Goal: Use online tool/utility: Utilize a website feature to perform a specific function

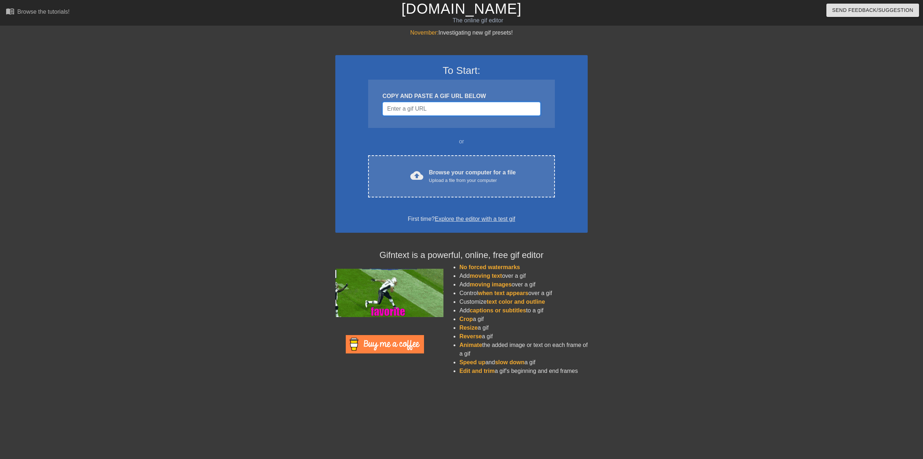
click at [419, 112] on input "Username" at bounding box center [462, 109] width 158 height 14
paste input "https://giphy.com/gifs/MCZ39lz83o5lC"
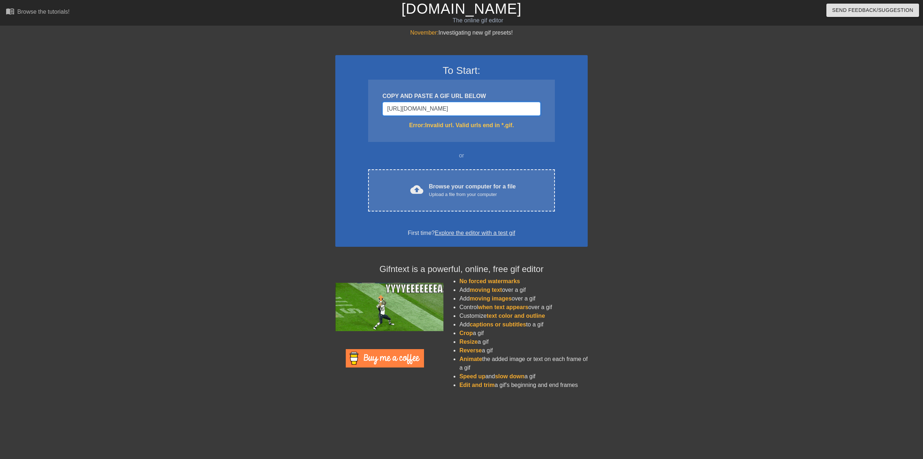
type input "https://giphy.com/gifs/MCZ39lz83o5lC"
drag, startPoint x: 495, startPoint y: 108, endPoint x: 331, endPoint y: 96, distance: 164.1
click at [331, 96] on div "November: Investigating new gif presets! To Start: COPY AND PASTE A GIF URL BEL…" at bounding box center [461, 211] width 923 height 367
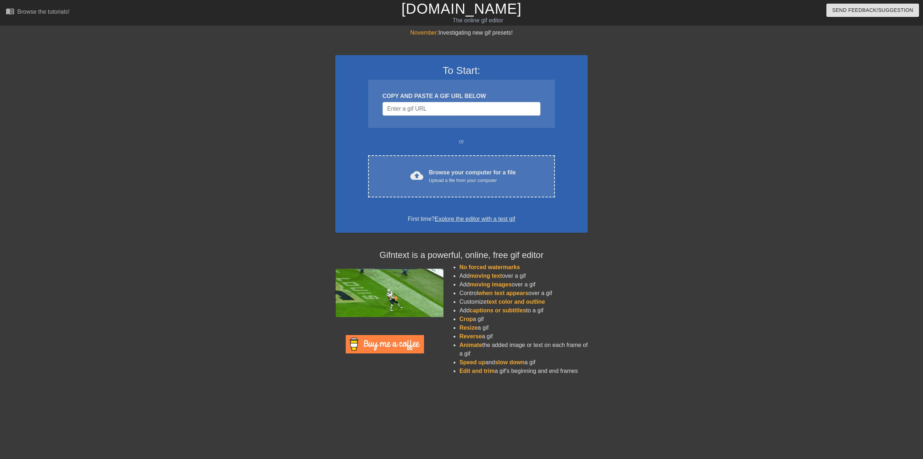
click at [492, 221] on link "Explore the editor with a test gif" at bounding box center [475, 219] width 80 height 6
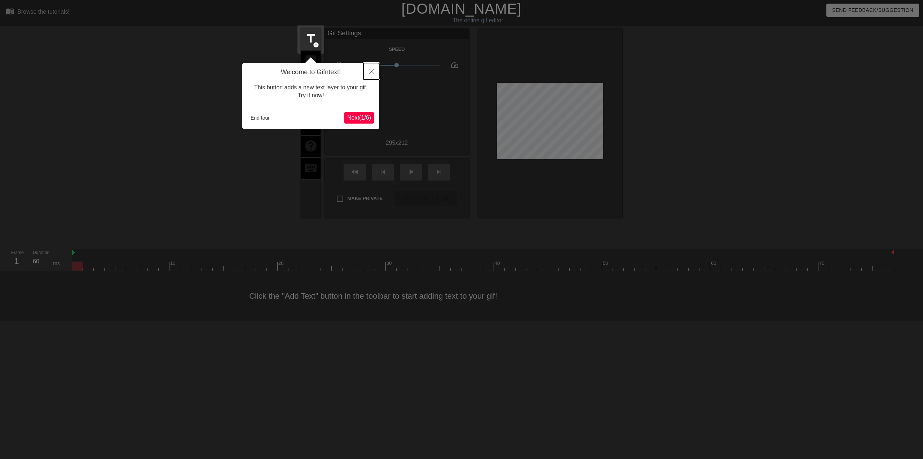
click at [375, 75] on button "Close" at bounding box center [371, 71] width 16 height 17
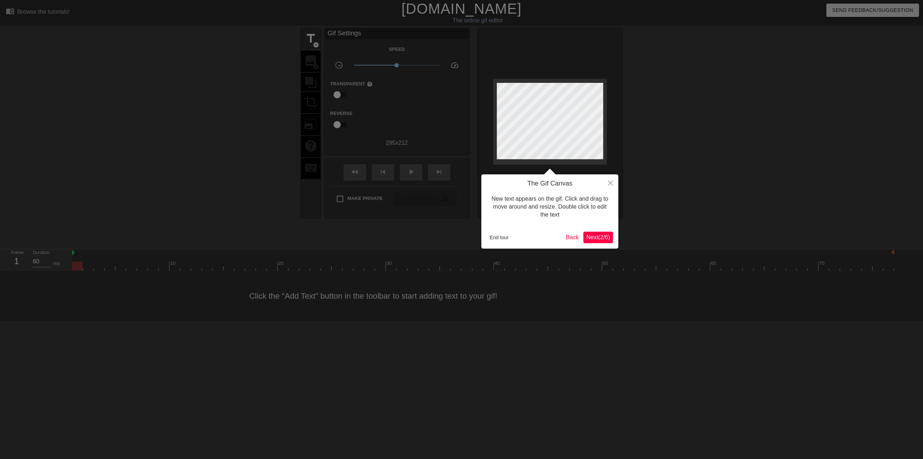
click at [592, 237] on span "Next ( 2 / 6 )" at bounding box center [598, 237] width 24 height 6
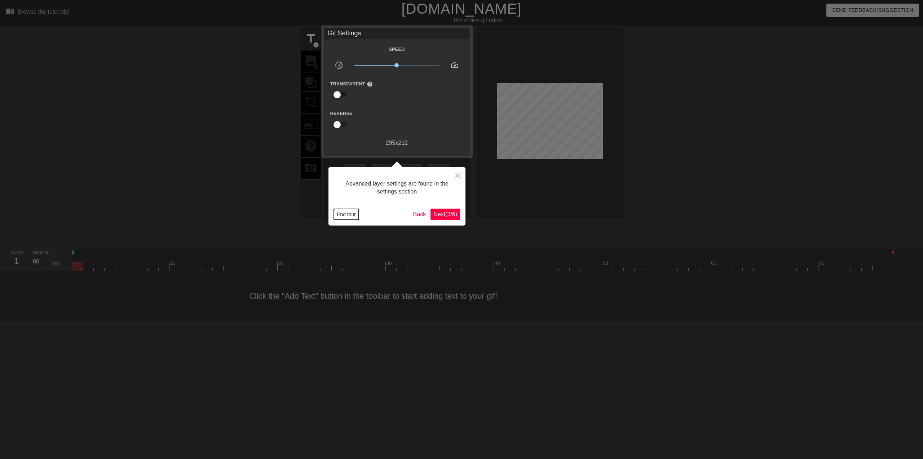
click at [345, 214] on button "End tour" at bounding box center [346, 214] width 25 height 11
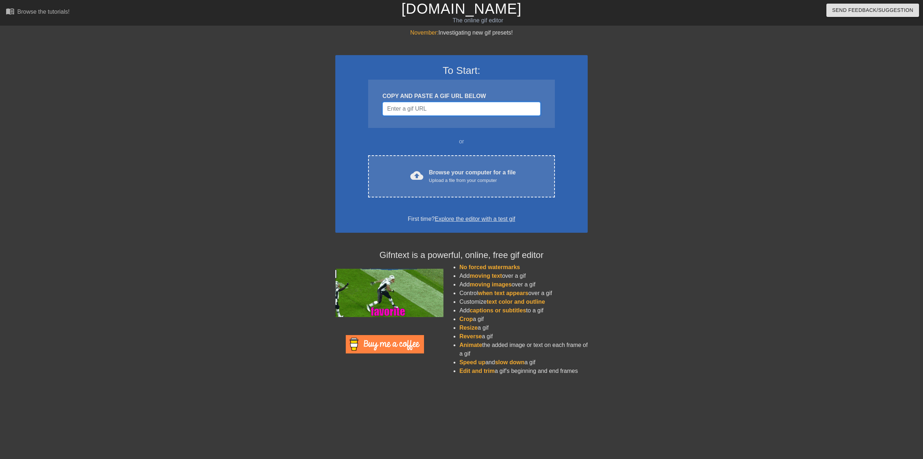
click at [448, 112] on input "Username" at bounding box center [462, 109] width 158 height 14
click at [448, 111] on input "Username" at bounding box center [462, 109] width 158 height 14
click at [443, 106] on input "Username" at bounding box center [462, 109] width 158 height 14
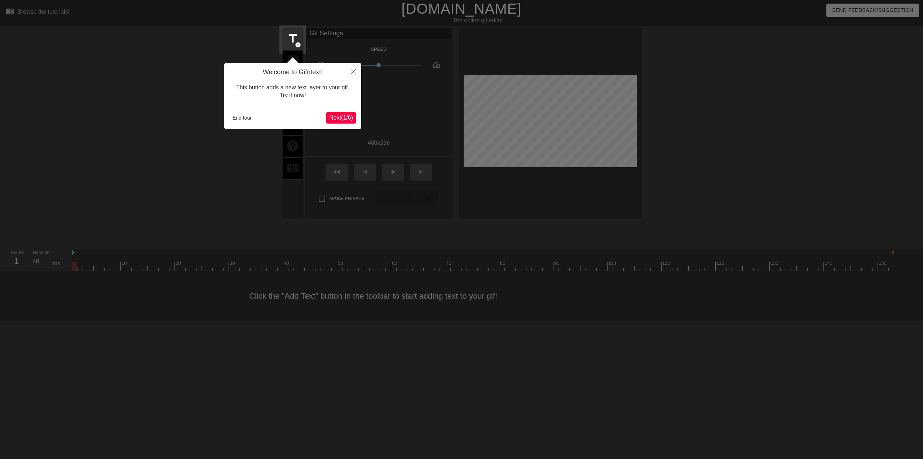
click at [344, 119] on span "Next ( 1 / 6 )" at bounding box center [341, 118] width 24 height 6
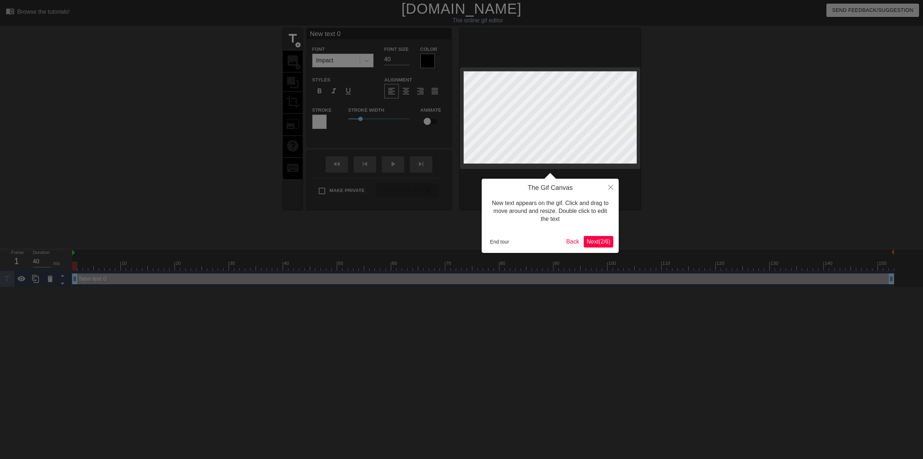
click at [596, 242] on span "Next ( 2 / 6 )" at bounding box center [599, 242] width 24 height 6
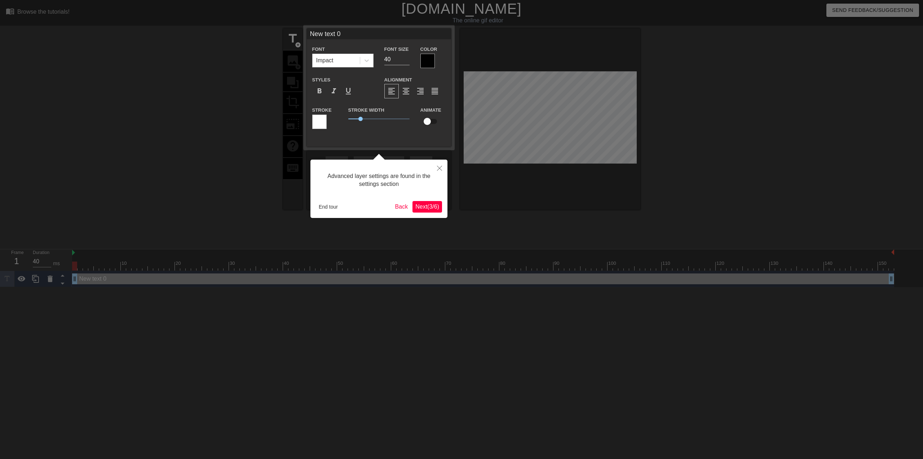
click at [439, 204] on span "Next ( 3 / 6 )" at bounding box center [427, 207] width 24 height 6
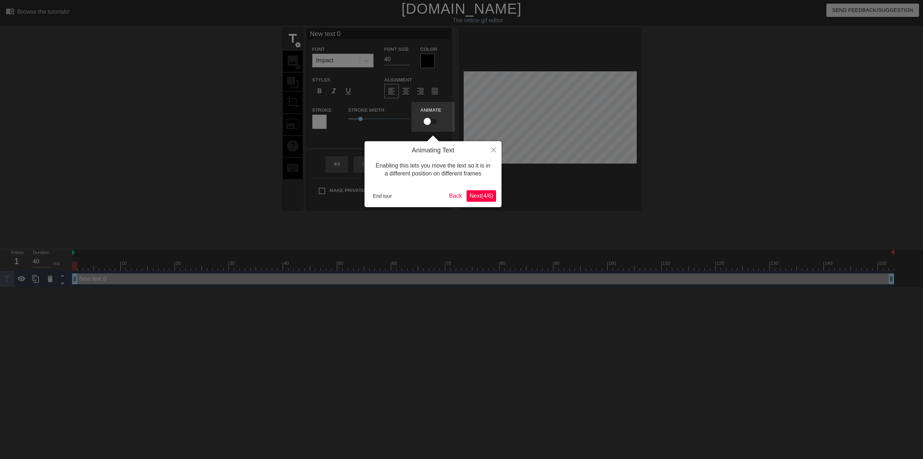
click at [492, 197] on span "Next ( 4 / 6 )" at bounding box center [481, 196] width 24 height 6
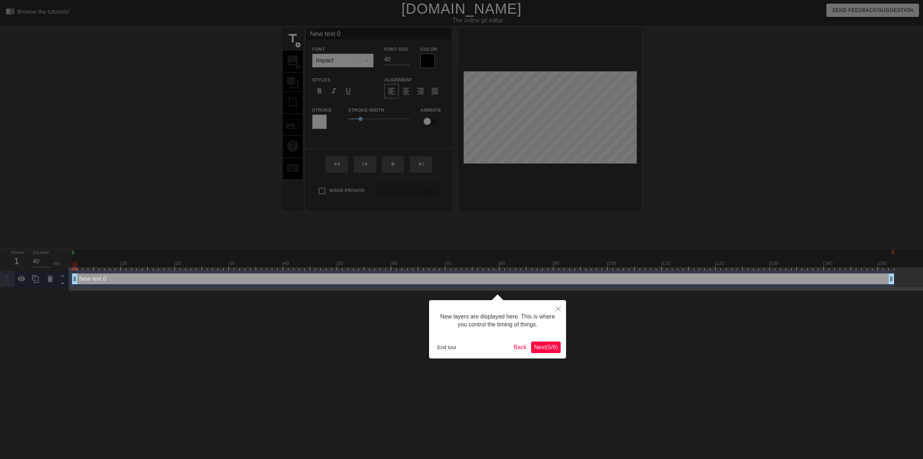
click at [547, 350] on span "Next ( 5 / 6 )" at bounding box center [546, 347] width 24 height 6
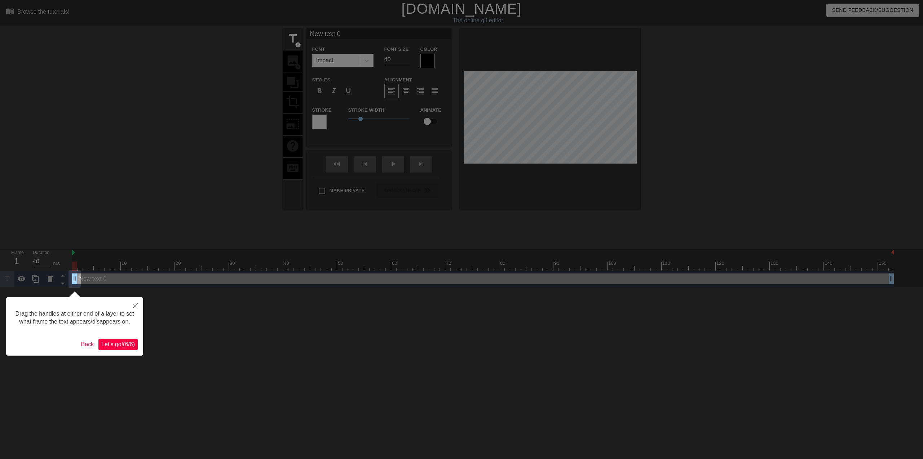
click at [120, 344] on span "Let's go! ( 6 / 6 )" at bounding box center [118, 344] width 34 height 6
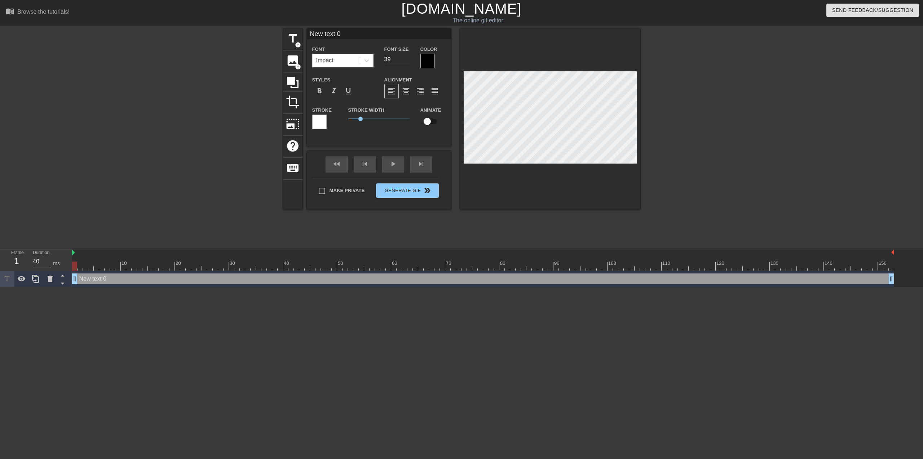
click at [407, 59] on input "39" at bounding box center [396, 60] width 25 height 12
click at [407, 59] on input "38" at bounding box center [396, 60] width 25 height 12
click at [407, 59] on input "37" at bounding box center [396, 60] width 25 height 12
click at [407, 59] on input "36" at bounding box center [396, 60] width 25 height 12
click at [407, 59] on input "35" at bounding box center [396, 60] width 25 height 12
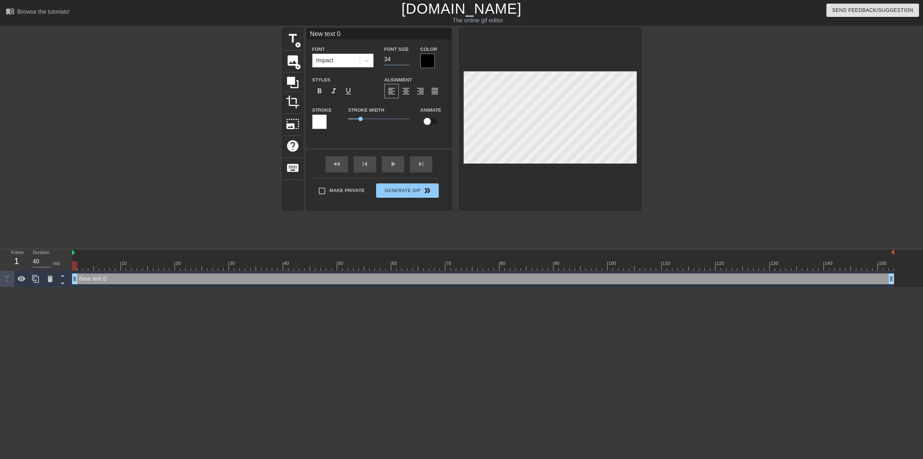
click at [407, 59] on input "34" at bounding box center [396, 60] width 25 height 12
click at [407, 59] on input "33" at bounding box center [396, 60] width 25 height 12
click at [407, 59] on input "32" at bounding box center [396, 60] width 25 height 12
click at [407, 59] on input "31" at bounding box center [396, 60] width 25 height 12
click at [407, 59] on input "30" at bounding box center [396, 60] width 25 height 12
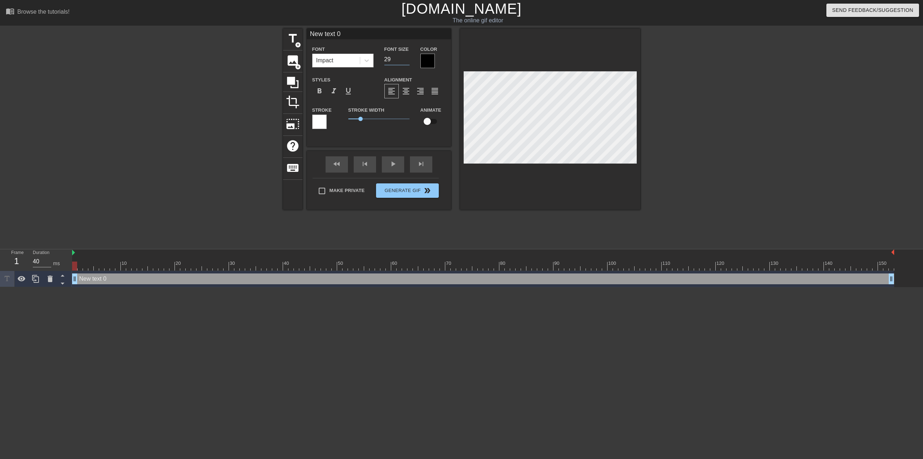
click at [407, 59] on input "29" at bounding box center [396, 60] width 25 height 12
click at [407, 59] on input "28" at bounding box center [396, 60] width 25 height 12
click at [407, 59] on input "27" at bounding box center [396, 60] width 25 height 12
type input "26"
click at [407, 59] on input "26" at bounding box center [396, 60] width 25 height 12
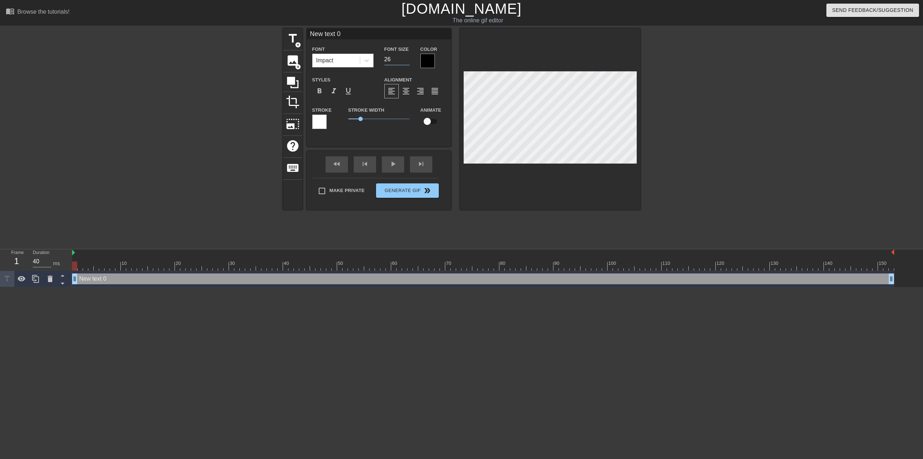
click at [428, 62] on div at bounding box center [427, 61] width 14 height 14
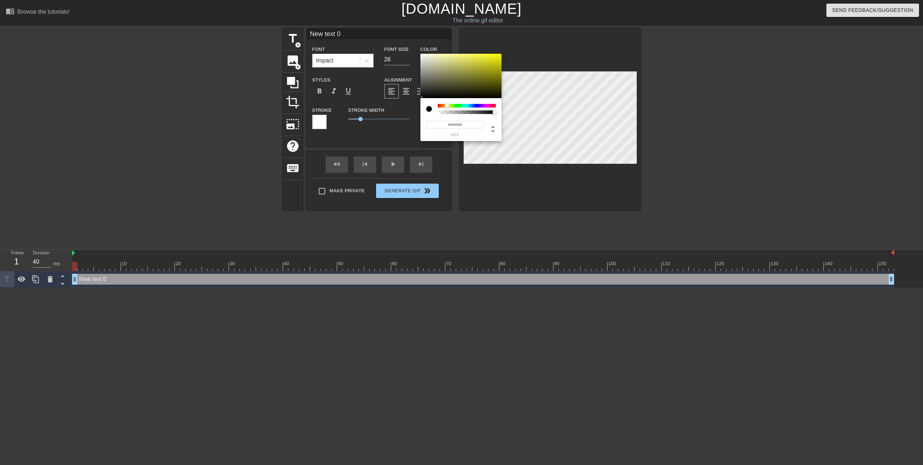
click at [447, 106] on div at bounding box center [467, 106] width 58 height 4
drag, startPoint x: 447, startPoint y: 106, endPoint x: 443, endPoint y: 106, distance: 4.4
click at [443, 106] on div at bounding box center [443, 105] width 4 height 4
click at [493, 62] on div at bounding box center [460, 76] width 81 height 45
click at [494, 62] on div at bounding box center [493, 62] width 4 height 4
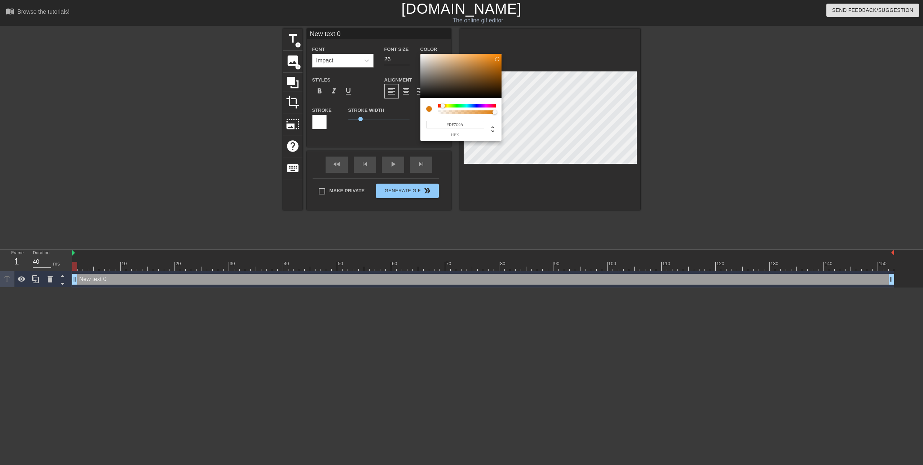
type input "#E17D0B"
click at [498, 59] on div at bounding box center [460, 76] width 81 height 45
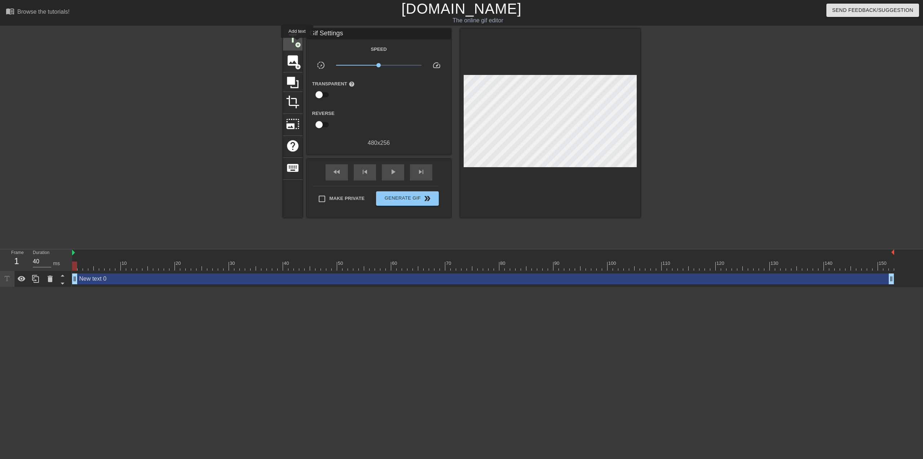
click at [297, 43] on span "add_circle" at bounding box center [298, 45] width 6 height 6
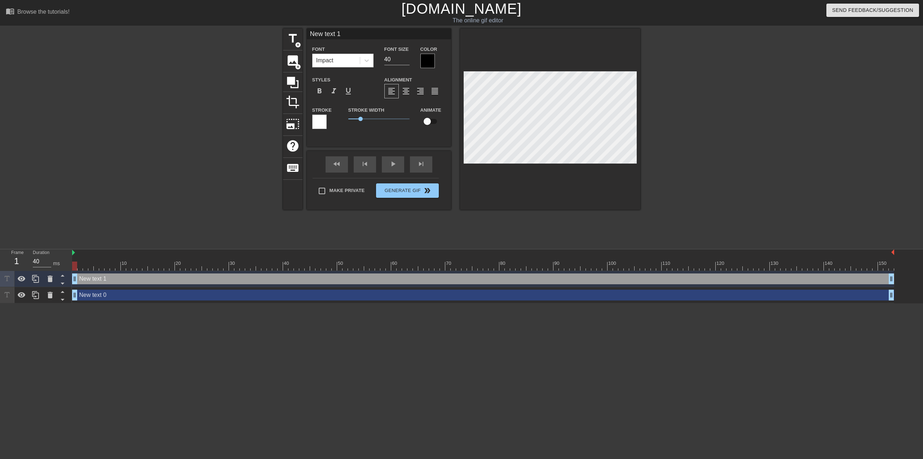
scroll to position [1, 2]
type input "New text 0"
type input "26"
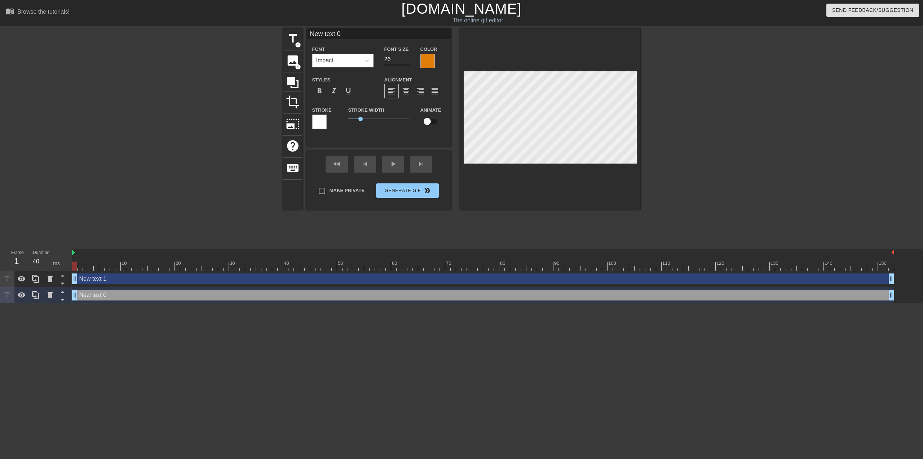
type input "New text 1"
type input "40"
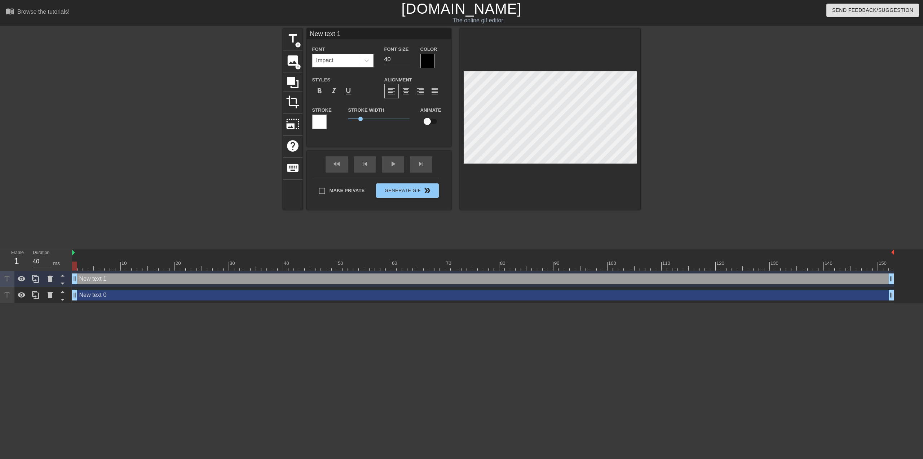
scroll to position [1, 1]
type input "New text1"
type textarea "New text1"
type input "New tex1"
type textarea "New tex1"
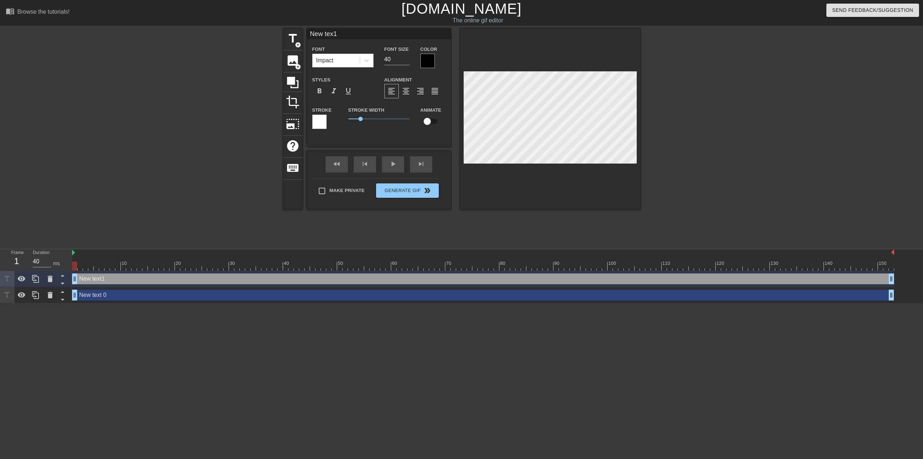
type input "New te1"
type textarea "New te1"
type input "New t1"
type textarea "New t1"
type input "New 1"
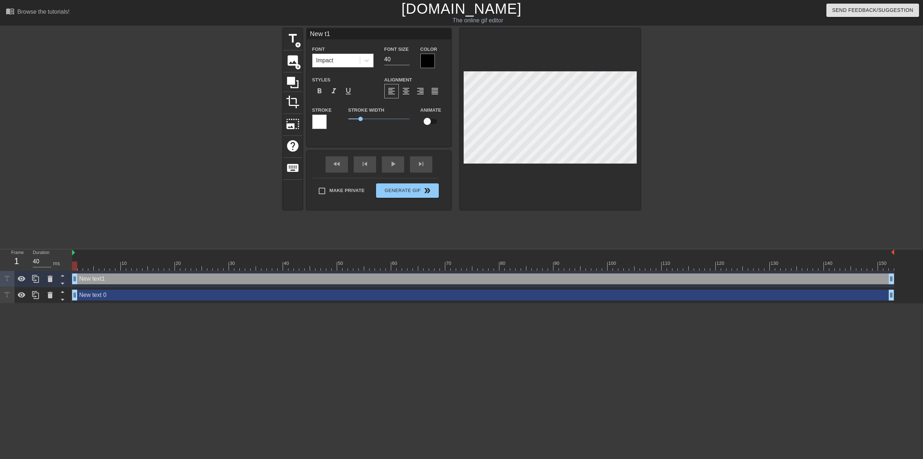
type textarea "New 1"
type input "New1"
type textarea "New1"
type input "Ne1"
type textarea "Ne1"
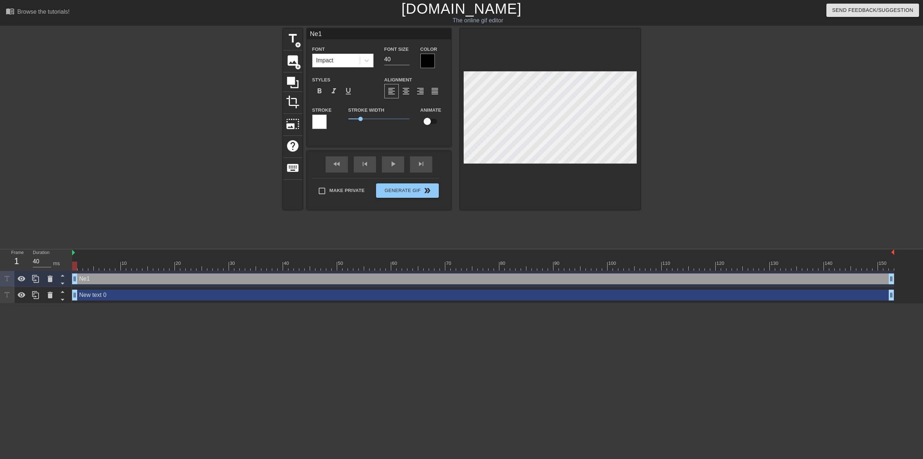
type input "N1"
type textarea "N1"
type input "1"
type textarea "1"
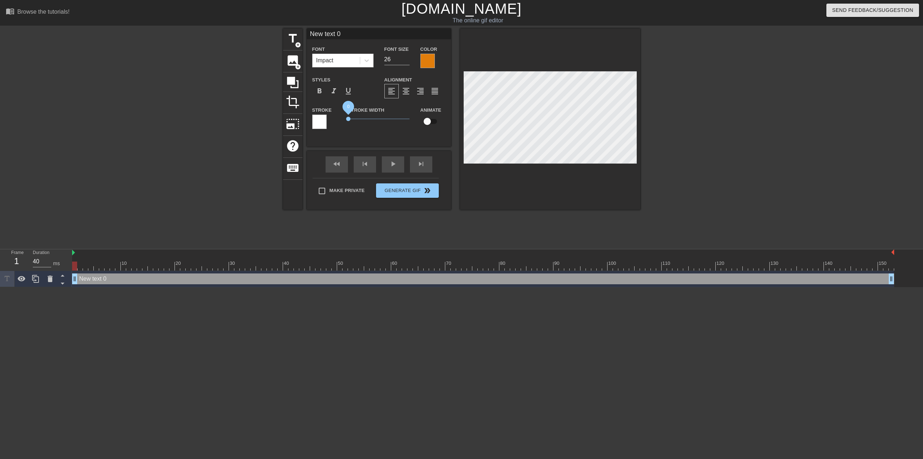
drag, startPoint x: 360, startPoint y: 119, endPoint x: 344, endPoint y: 119, distance: 15.5
click at [344, 119] on div "Stroke Width 0" at bounding box center [379, 121] width 72 height 30
click at [319, 123] on div at bounding box center [319, 122] width 14 height 14
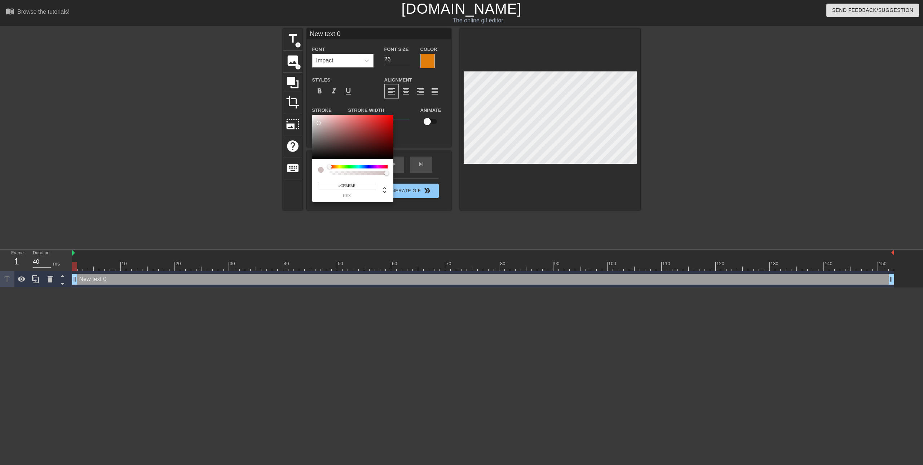
click at [319, 123] on div at bounding box center [352, 137] width 81 height 45
type input "#CAC2C2"
drag, startPoint x: 320, startPoint y: 125, endPoint x: 315, endPoint y: 124, distance: 4.5
click at [315, 125] on div at bounding box center [317, 127] width 4 height 4
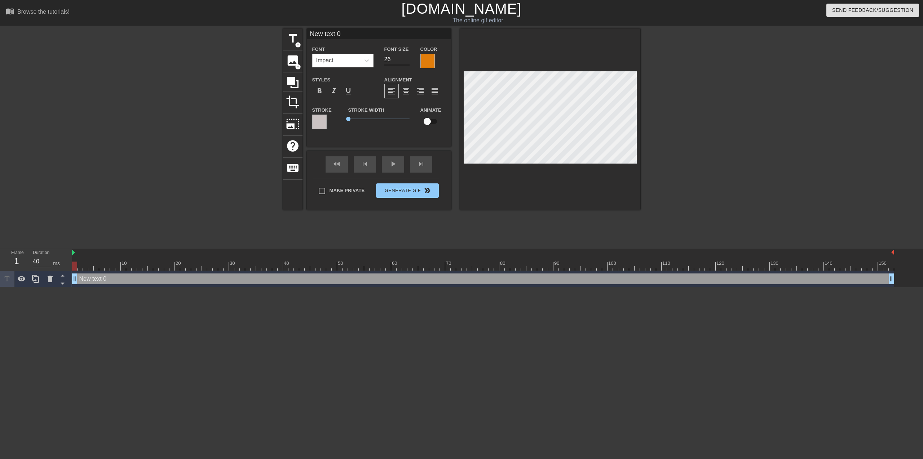
click at [71, 253] on div at bounding box center [72, 252] width 4 height 7
click at [75, 253] on img at bounding box center [73, 253] width 3 height 6
click at [74, 252] on img at bounding box center [73, 253] width 3 height 6
drag, startPoint x: 82, startPoint y: 280, endPoint x: 94, endPoint y: 273, distance: 14.1
click at [93, 278] on div "New text 0 drag_handle drag_handle" at bounding box center [483, 279] width 822 height 11
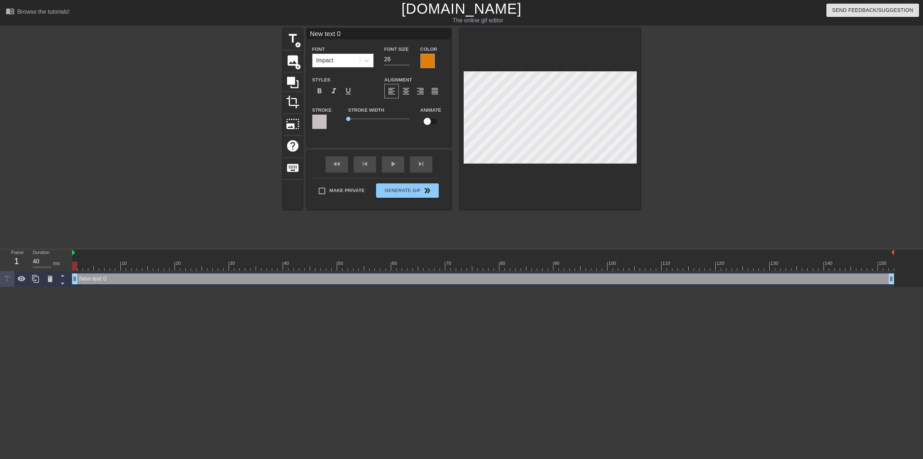
click at [96, 265] on div at bounding box center [483, 266] width 822 height 9
click at [114, 265] on div at bounding box center [483, 266] width 822 height 9
click at [172, 272] on div "New text 0 drag_handle drag_handle" at bounding box center [483, 279] width 822 height 16
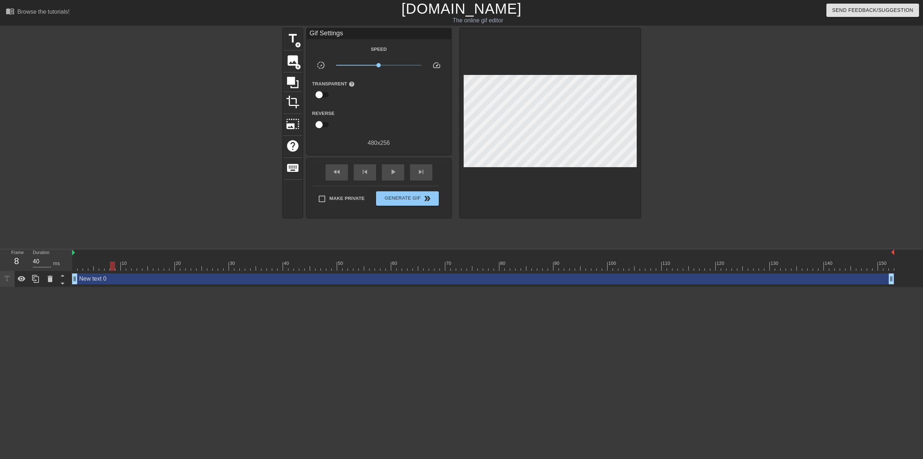
click at [186, 264] on div at bounding box center [483, 266] width 822 height 9
click at [220, 269] on div at bounding box center [483, 266] width 822 height 9
click at [160, 269] on div at bounding box center [483, 266] width 822 height 9
click at [101, 268] on div at bounding box center [483, 266] width 822 height 9
click at [144, 272] on div "New text 0 drag_handle drag_handle" at bounding box center [483, 279] width 822 height 16
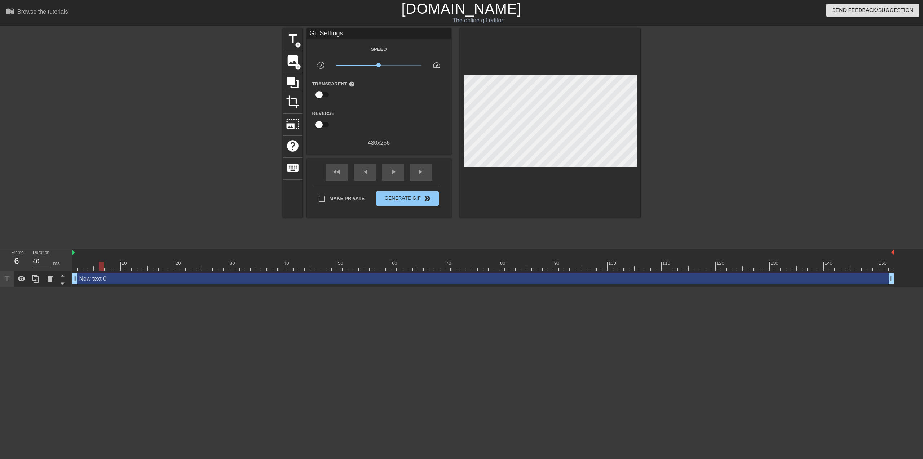
click at [162, 268] on div at bounding box center [483, 266] width 822 height 9
click at [292, 81] on icon at bounding box center [293, 83] width 12 height 12
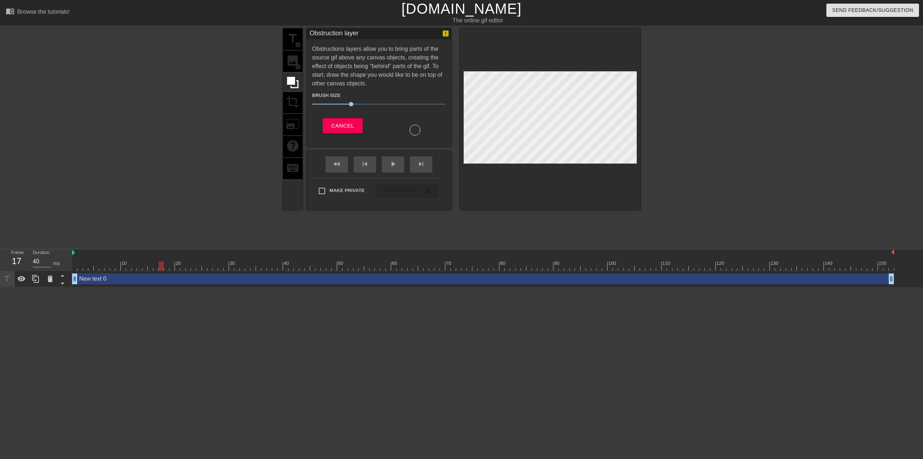
click at [293, 60] on div "title add_circle image add_circle crop photo_size_select_large help keyboard" at bounding box center [292, 118] width 19 height 181
drag, startPoint x: 349, startPoint y: 102, endPoint x: 363, endPoint y: 105, distance: 14.6
click at [363, 105] on span "43" at bounding box center [378, 104] width 133 height 9
drag, startPoint x: 364, startPoint y: 105, endPoint x: 463, endPoint y: 131, distance: 102.1
click at [345, 104] on span "25" at bounding box center [344, 104] width 4 height 4
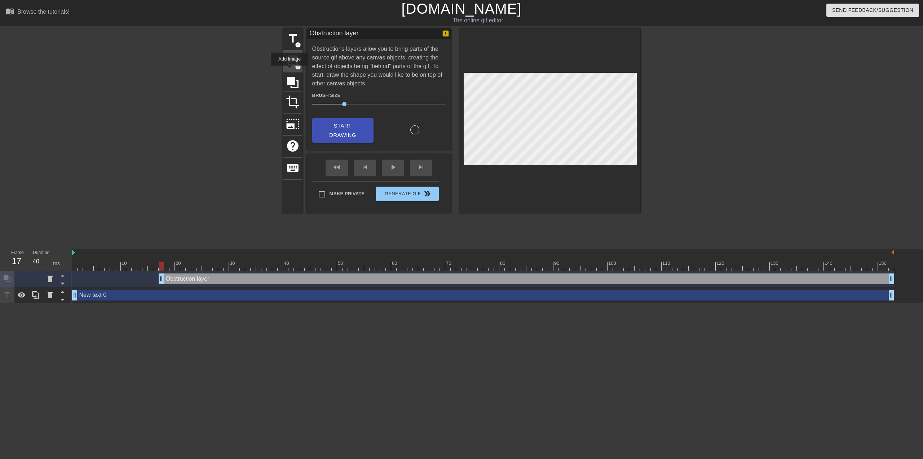
click at [291, 63] on span "image" at bounding box center [293, 61] width 14 height 14
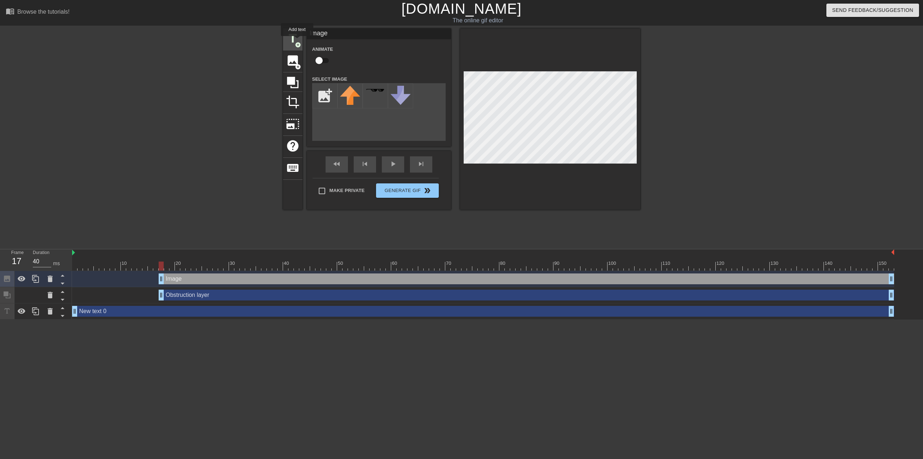
click at [297, 41] on span "title" at bounding box center [293, 39] width 14 height 14
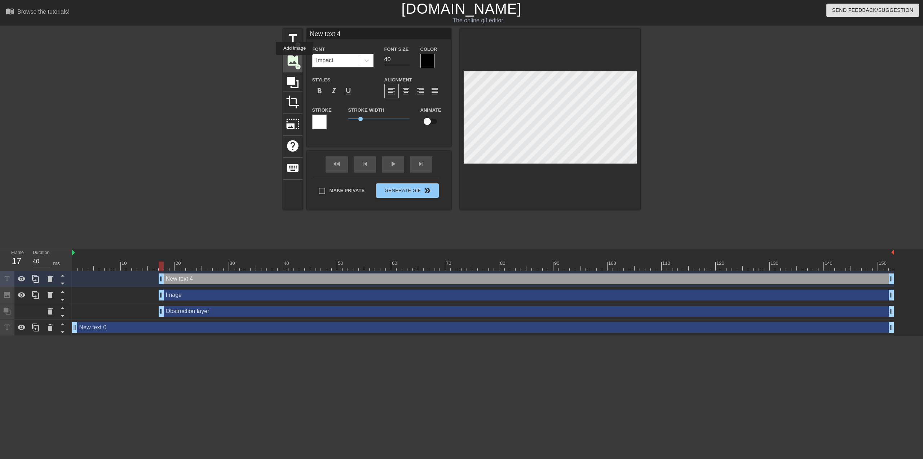
click at [295, 64] on span "add_circle" at bounding box center [298, 67] width 6 height 6
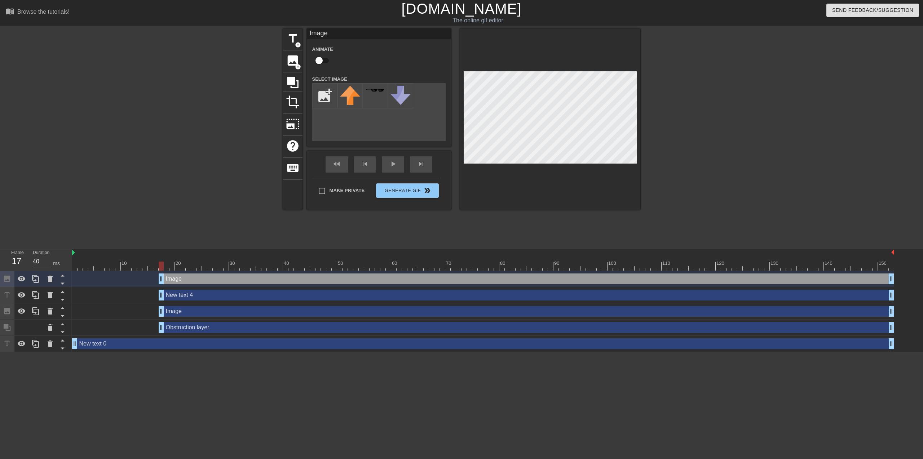
click at [324, 238] on div "title add_circle image add_circle crop photo_size_select_large help keyboard Im…" at bounding box center [461, 136] width 357 height 216
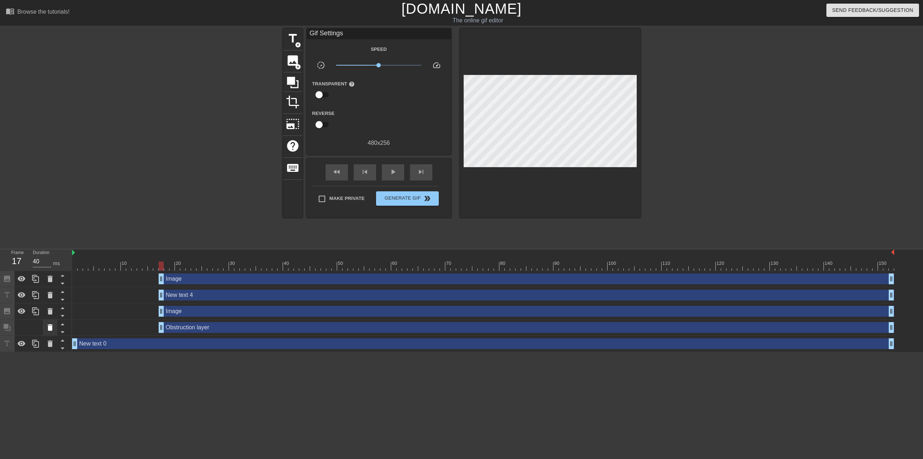
click at [48, 330] on icon at bounding box center [50, 327] width 9 height 9
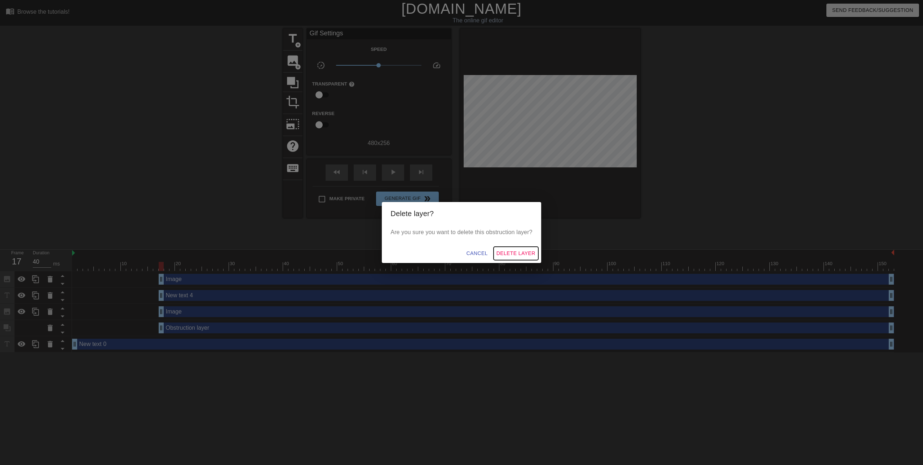
click at [518, 252] on span "Delete Layer" at bounding box center [515, 253] width 39 height 9
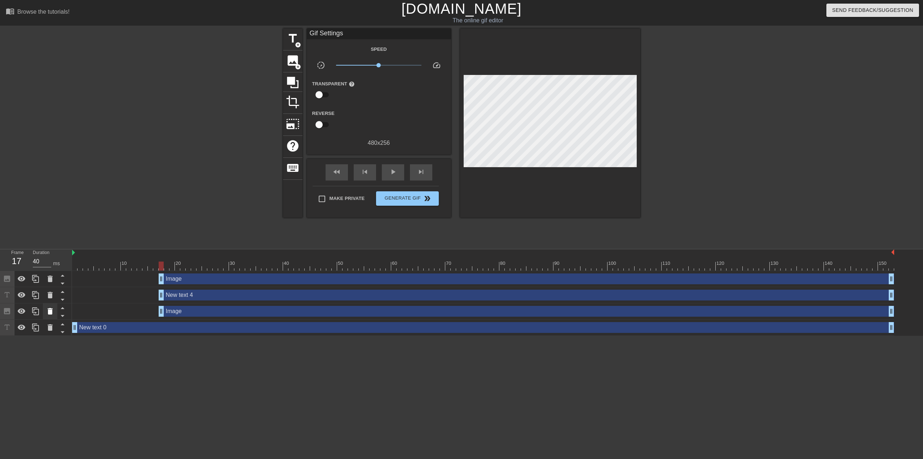
click at [49, 315] on icon at bounding box center [50, 311] width 5 height 6
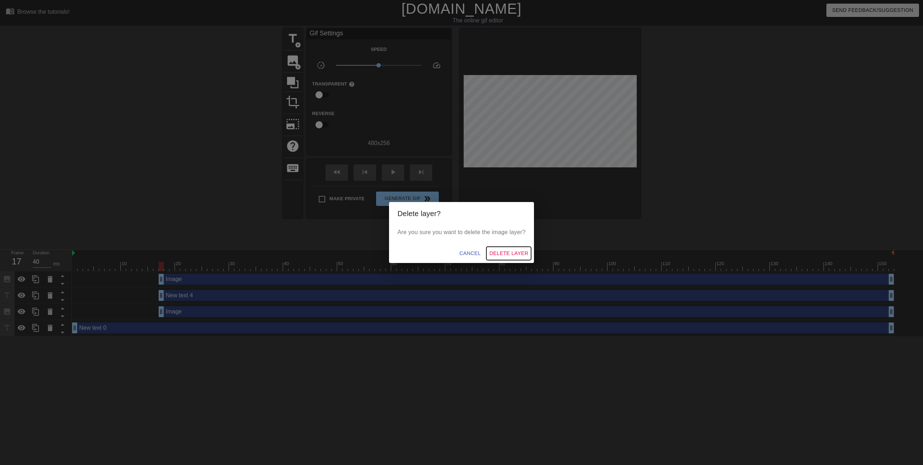
click at [517, 252] on span "Delete Layer" at bounding box center [508, 253] width 39 height 9
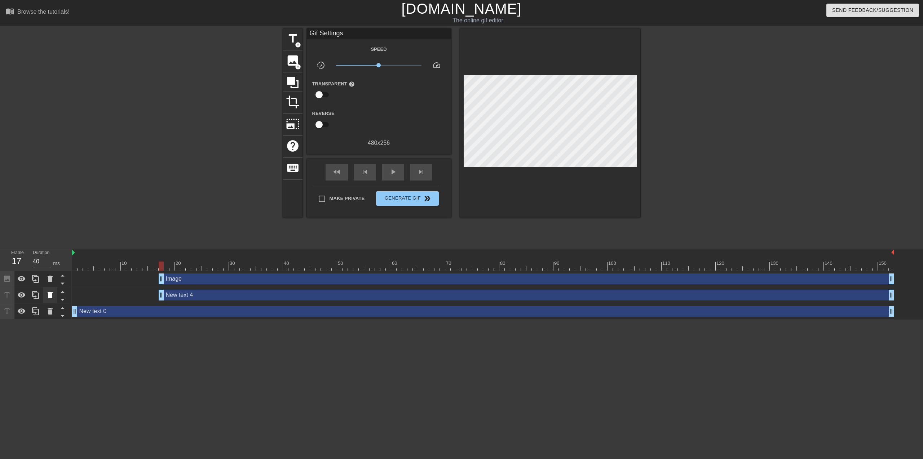
click at [52, 295] on icon at bounding box center [50, 295] width 5 height 6
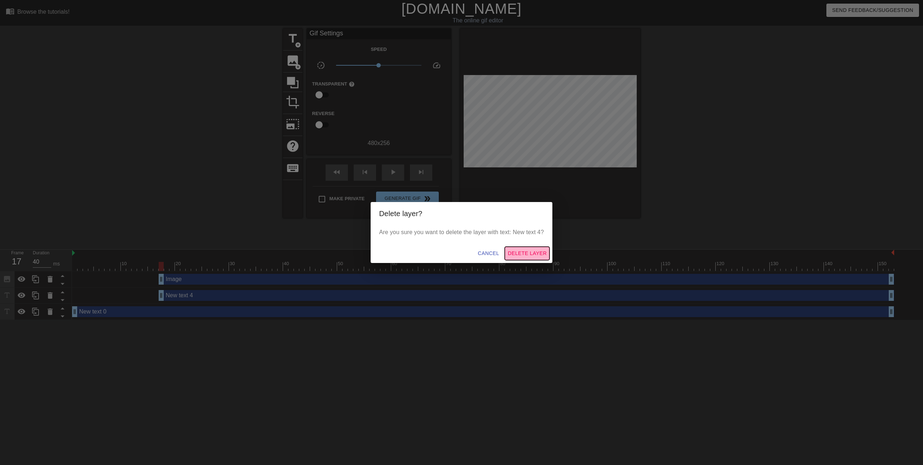
click at [529, 252] on span "Delete Layer" at bounding box center [527, 253] width 39 height 9
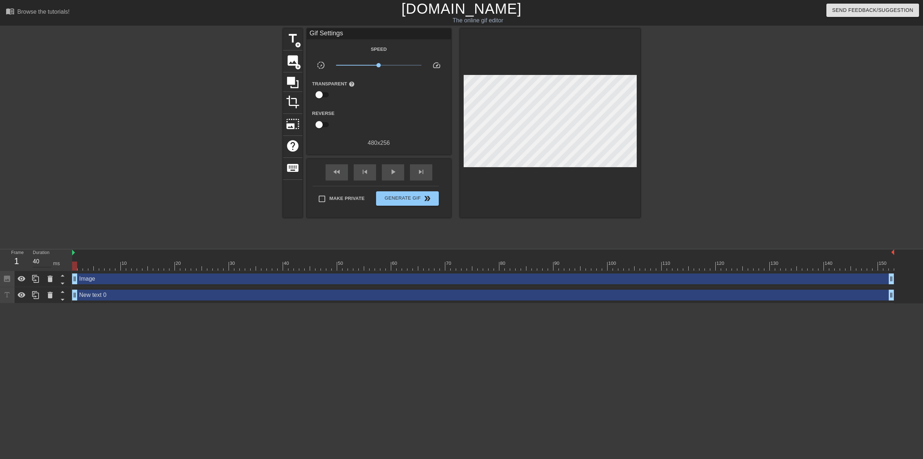
drag, startPoint x: 160, startPoint y: 279, endPoint x: 37, endPoint y: 264, distance: 124.3
click at [37, 264] on div "Frame 1 Duration 40 ms 10 20 30 40 50 60 70 80 90 100 110 120 130 140 150 Image…" at bounding box center [461, 276] width 923 height 54
click at [50, 298] on icon at bounding box center [50, 295] width 5 height 6
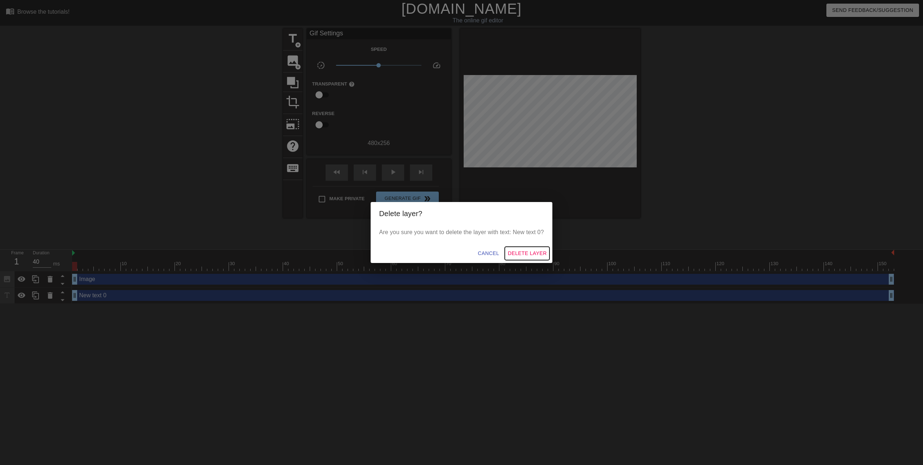
click at [532, 251] on span "Delete Layer" at bounding box center [527, 253] width 39 height 9
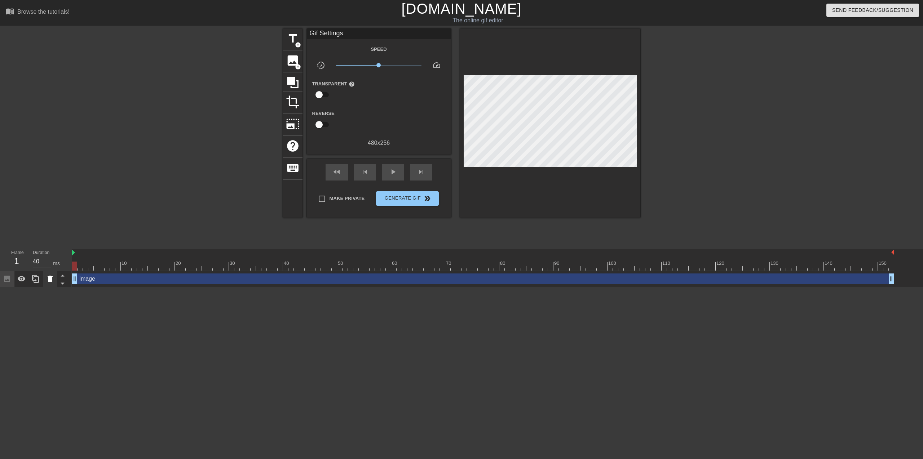
click at [52, 281] on icon at bounding box center [50, 279] width 9 height 9
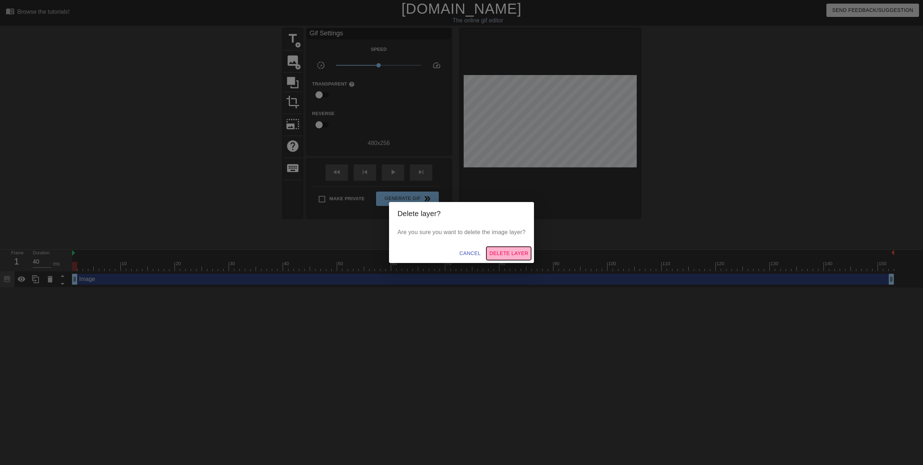
click at [523, 252] on span "Delete Layer" at bounding box center [508, 253] width 39 height 9
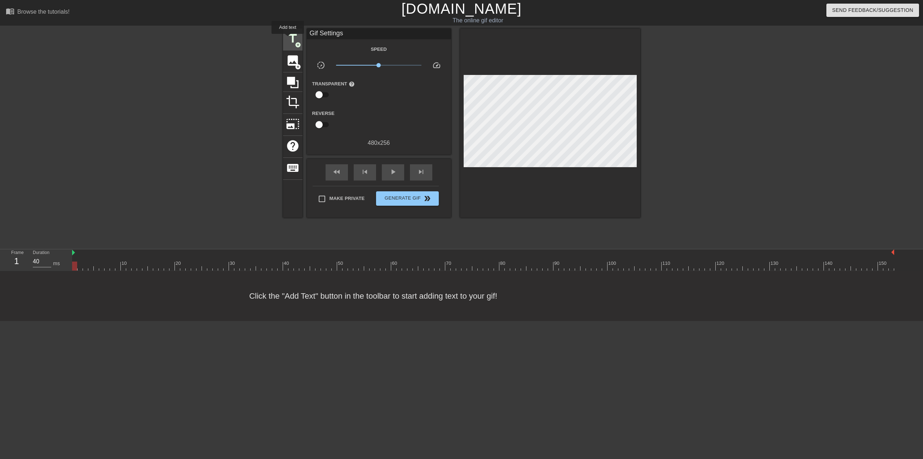
click at [288, 39] on span "title" at bounding box center [293, 39] width 14 height 14
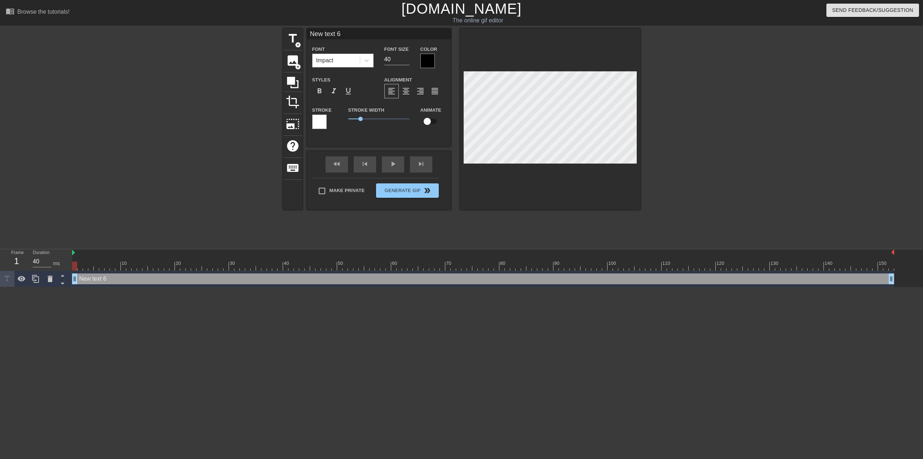
scroll to position [1, 2]
type input "New text"
type textarea "New text"
type input "New text"
type textarea "New text"
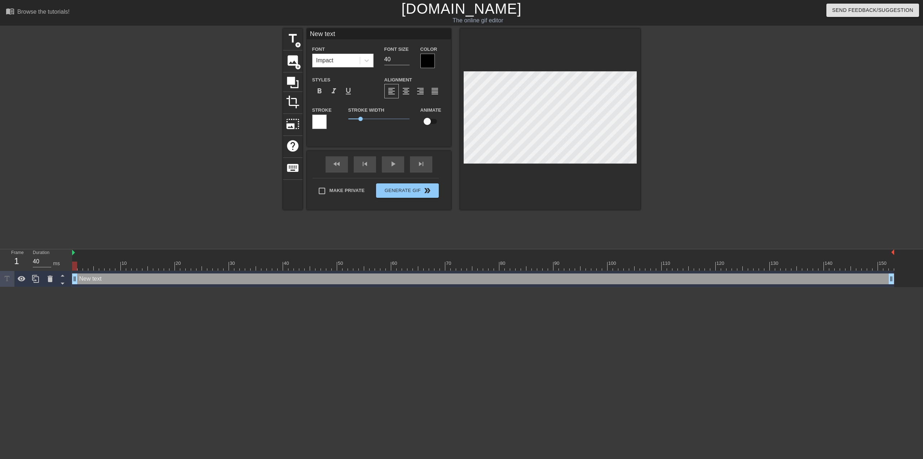
type input "New tex"
type textarea "New tex"
type input "New te"
type textarea "New te"
type input "New t"
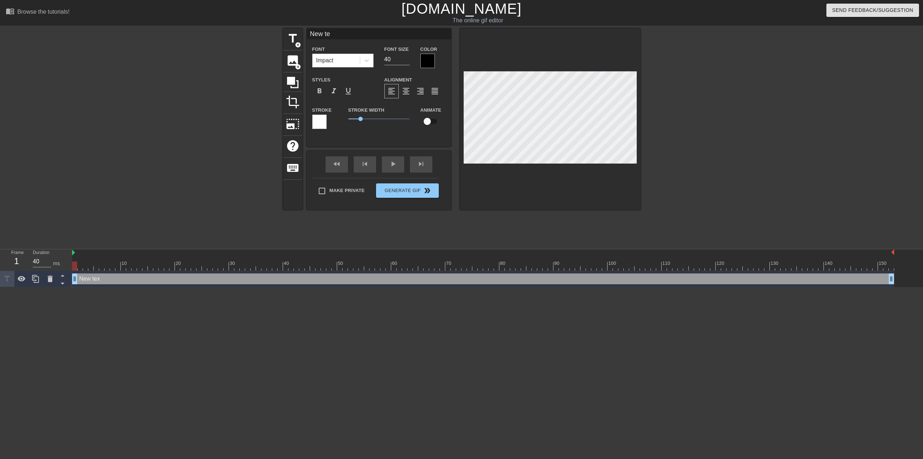
type textarea "New t"
type input "New"
type textarea "New"
type input "New"
type textarea "New"
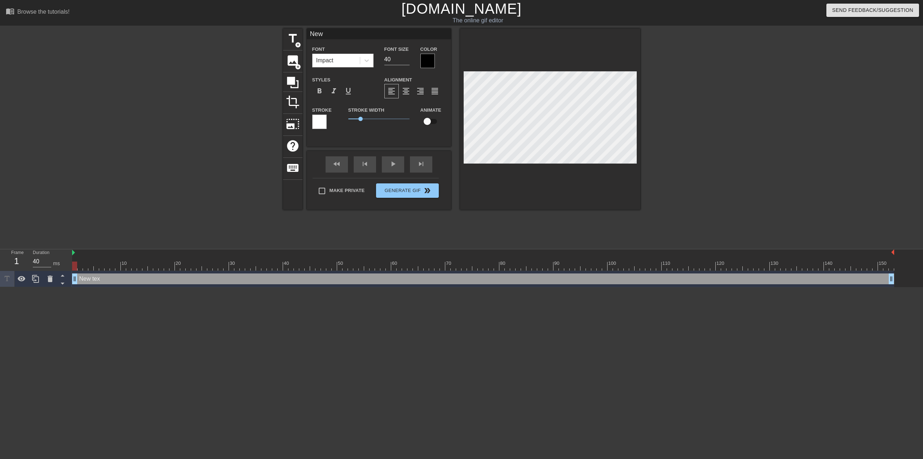
scroll to position [1, 1]
type input "Ne"
type textarea "Ne"
type input "N"
type textarea "N"
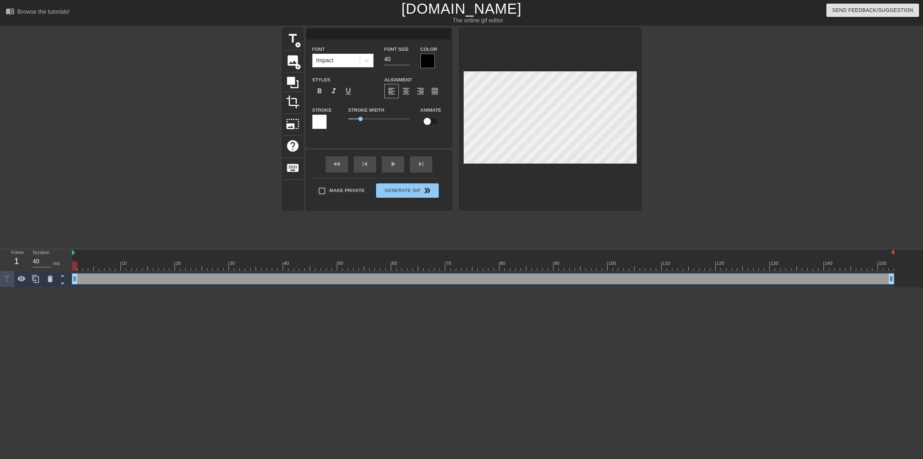
type input "G"
type textarea "G"
type input "Ga"
type textarea "Ga"
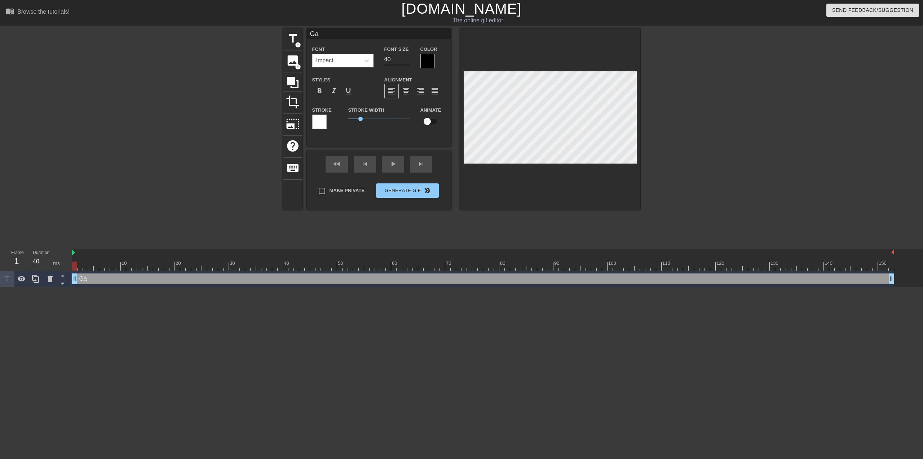
type input "Gar"
type textarea "Gar"
type input "Ga"
type textarea "Ga"
type input "G"
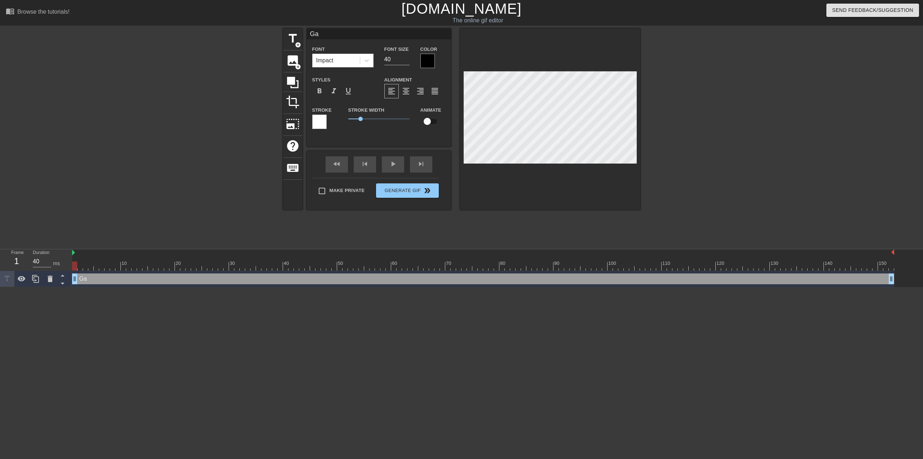
type textarea "G"
type input "J"
type textarea "J"
type input "[PERSON_NAME]"
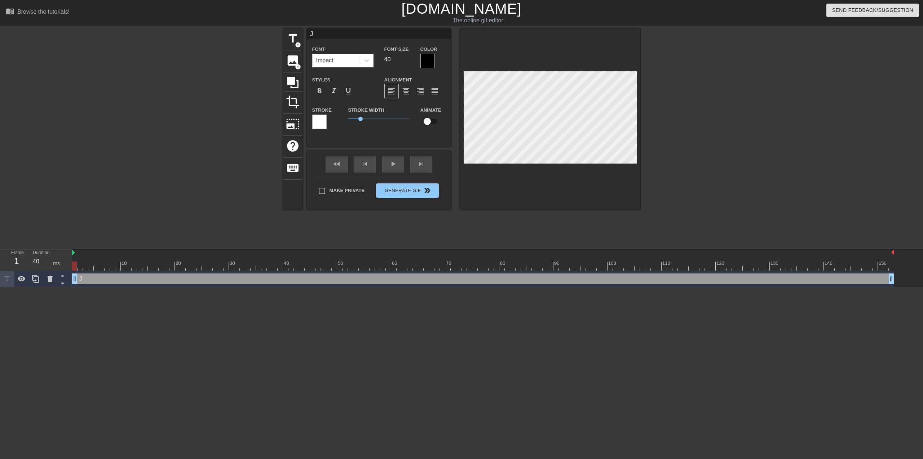
type textarea "[PERSON_NAME]"
type input "Jag"
type textarea "Jag"
type input "Jag"
type textarea "Jag"
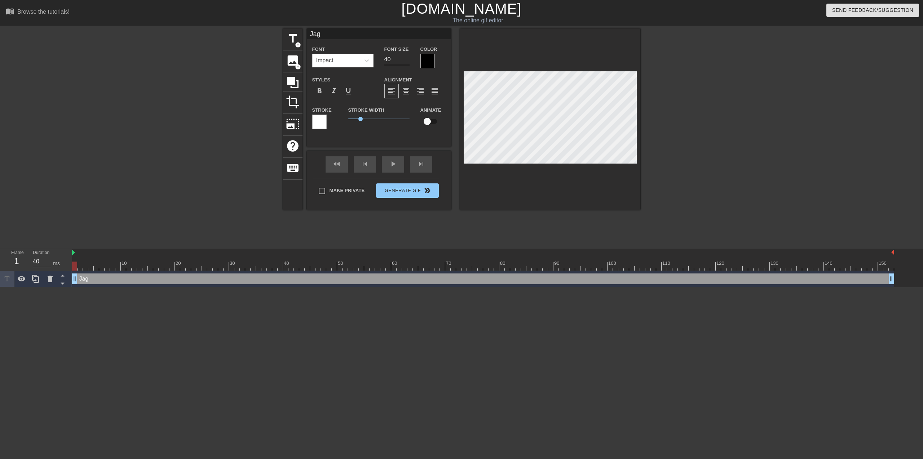
type input "Jag o"
type textarea "Jag o"
type input "Jag oh"
type textarea "Jag oh"
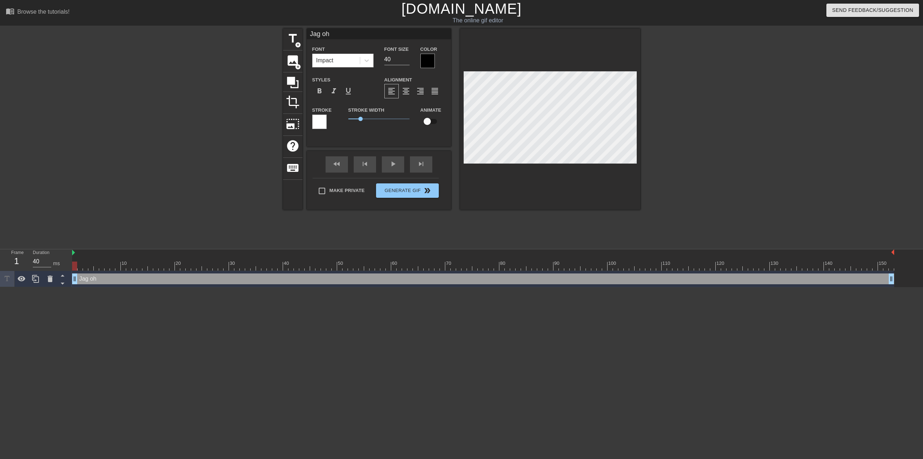
type input "Jag o"
type textarea "Jag o"
type input "Jag"
type textarea "Jag"
type input "Jag h"
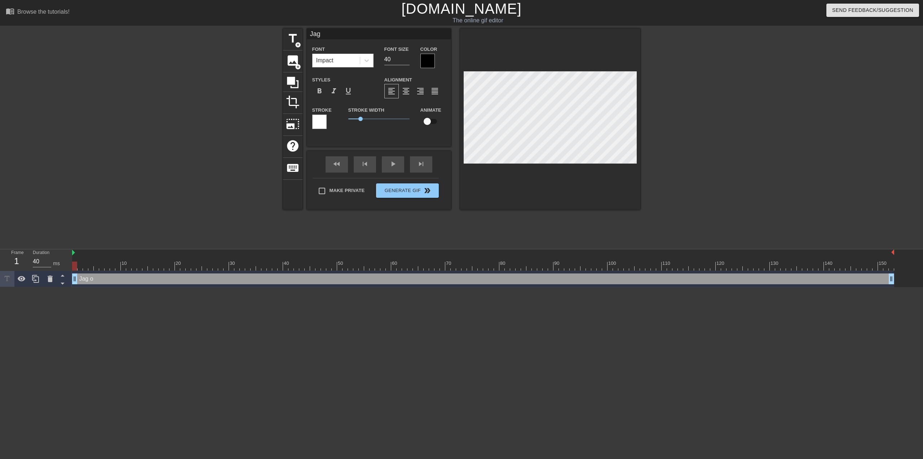
type textarea "Jag h"
type input "Jag ho"
type textarea "Jag ho"
type input "Jag hop"
type textarea "Jag [PERSON_NAME]"
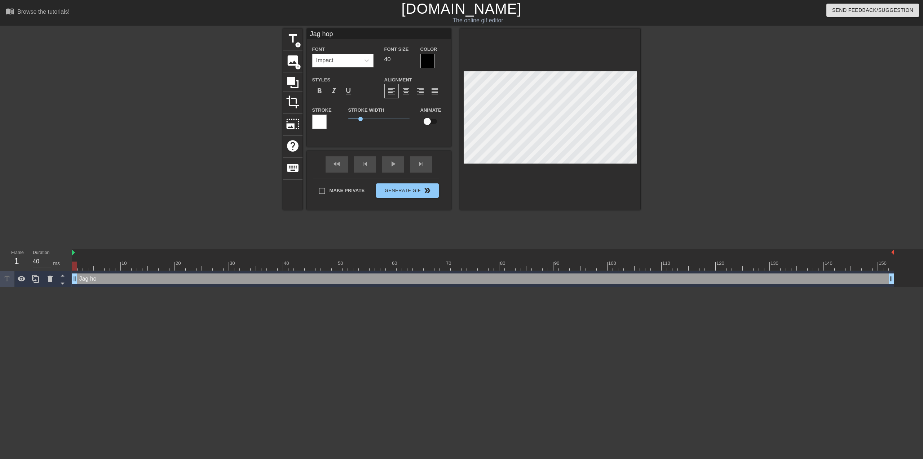
type input "Jag [PERSON_NAME]"
type textarea "Jag [PERSON_NAME]"
type input "Jag [PERSON_NAME]"
type textarea "Jag [PERSON_NAME]"
type input "Jag [PERSON_NAME] s"
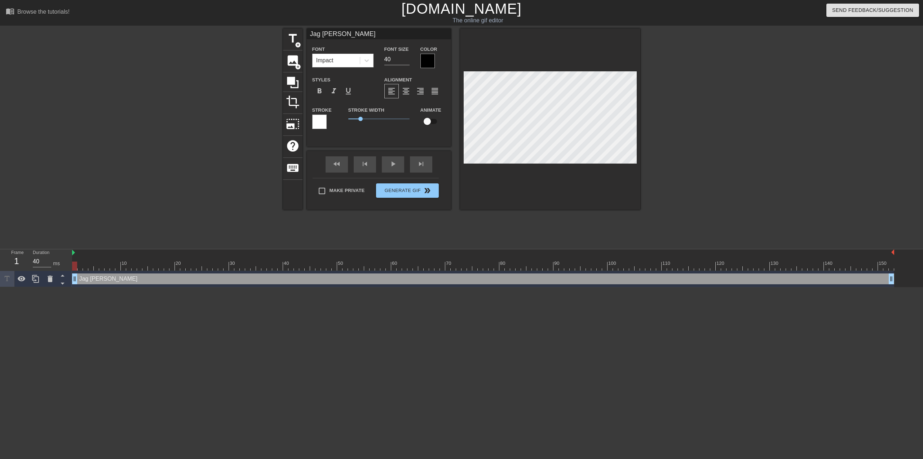
type textarea "Jag [PERSON_NAME] s"
type input "Jag [PERSON_NAME]"
type textarea "Jag [PERSON_NAME]"
type input "Jag [PERSON_NAME]"
type textarea "Jag [PERSON_NAME]"
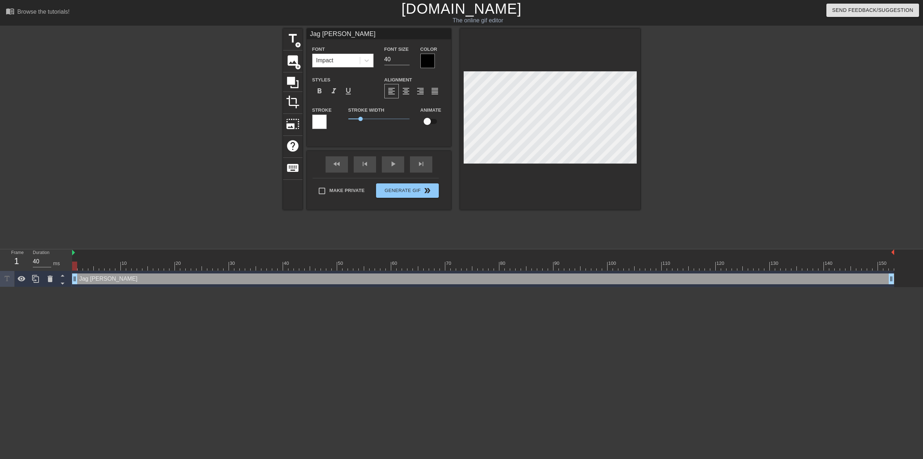
type input "Jag hoppas"
type textarea "Jag hoppas"
type input "Jag hoppas"
type textarea "Jag hoppas"
type input "Jag hoppas d"
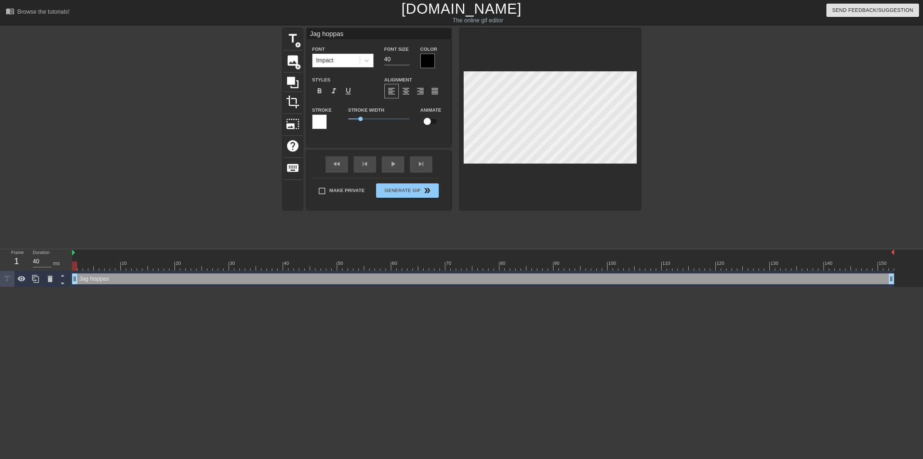
type textarea "Jag hoppas d"
type input "Jag hoppas de"
type textarea "Jag hoppas de"
type input "Jag hoppas det"
type textarea "Jag hoppas det"
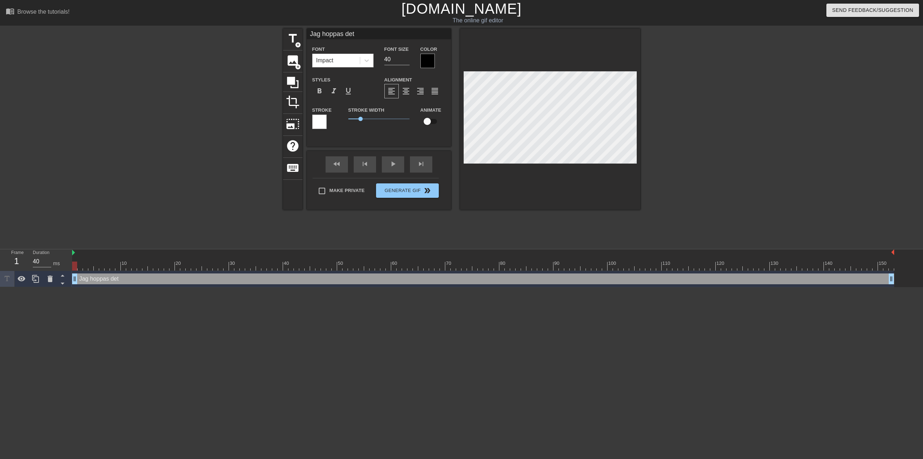
type input "Jag hoppas det"
type textarea "Jag hoppas det"
type input "Jag hoppas det b"
type textarea "Jag hoppas det b"
type input "Jag hoppas det bl"
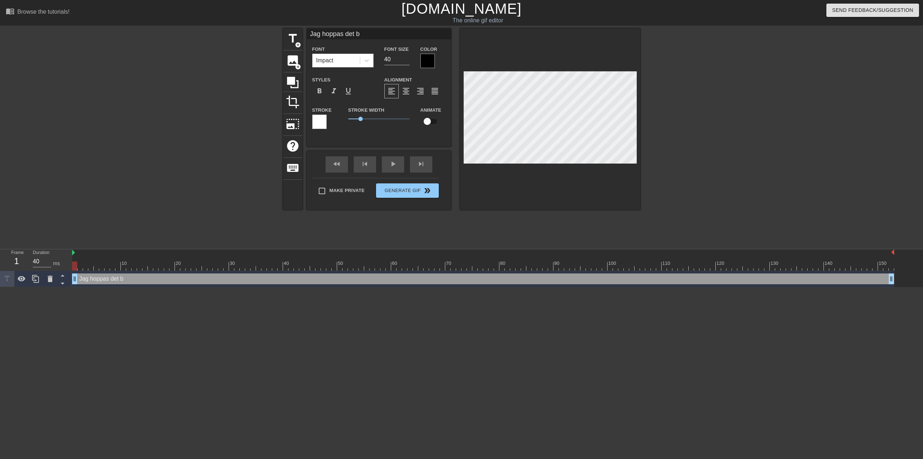
type textarea "Jag hoppas det bl"
type input "Jag hoppas det bli"
type textarea "Jag hoppas det bli"
type input "Jag hoppas det blir"
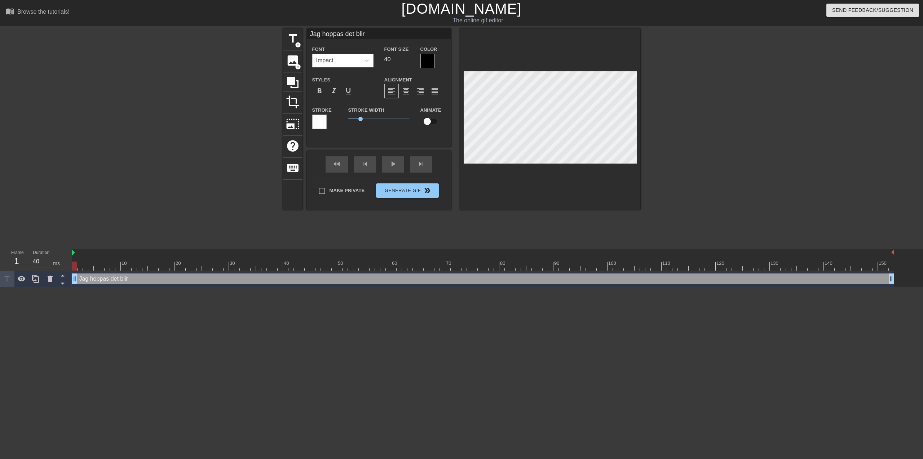
type textarea "Jag hoppas det blir"
click at [656, 144] on div at bounding box center [703, 136] width 108 height 216
click at [434, 56] on div at bounding box center [427, 61] width 14 height 14
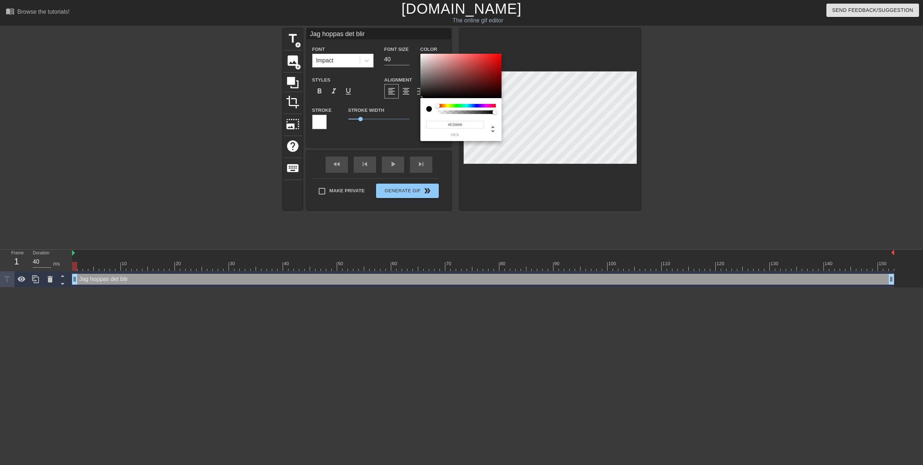
click at [499, 56] on div at bounding box center [460, 76] width 81 height 45
drag, startPoint x: 497, startPoint y: 63, endPoint x: 458, endPoint y: 62, distance: 39.7
click at [458, 62] on div at bounding box center [460, 76] width 81 height 45
click at [447, 105] on div at bounding box center [467, 106] width 58 height 4
type input "#F4EF16"
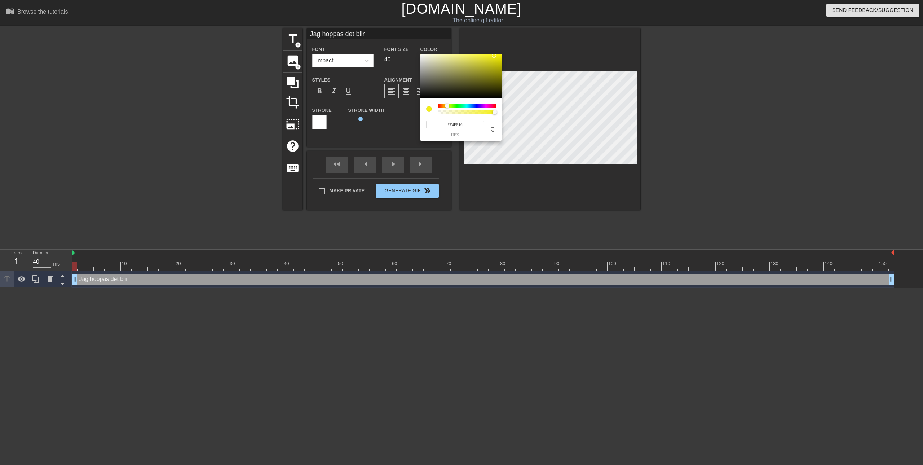
drag, startPoint x: 464, startPoint y: 62, endPoint x: 494, endPoint y: 56, distance: 31.0
click at [494, 56] on div at bounding box center [460, 76] width 81 height 45
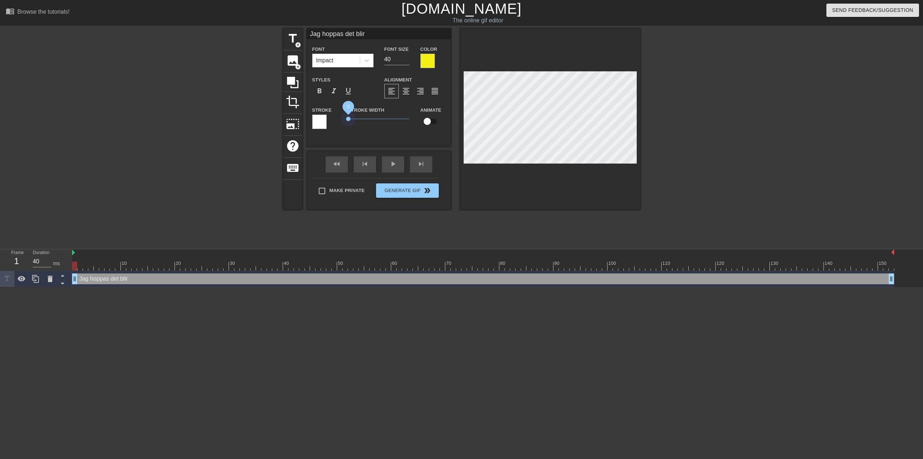
drag, startPoint x: 362, startPoint y: 118, endPoint x: 339, endPoint y: 118, distance: 22.7
click at [339, 118] on div "Stroke Stroke Width 0 Animate" at bounding box center [379, 121] width 144 height 30
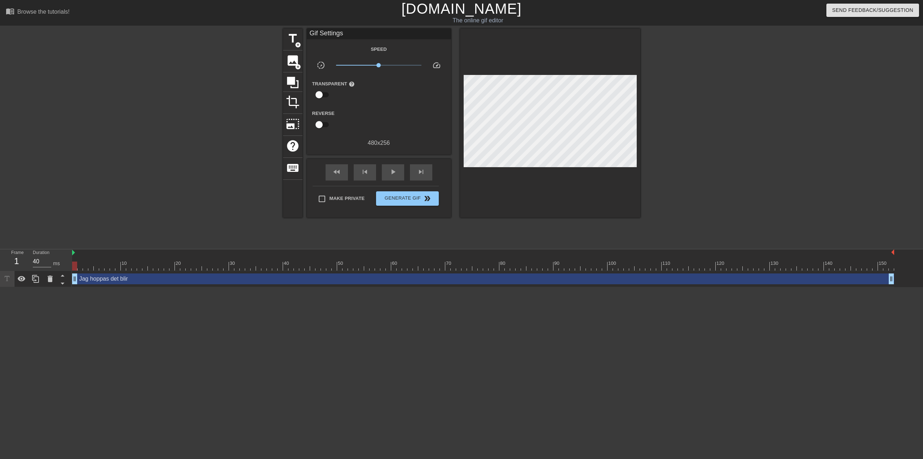
click at [124, 210] on div "title add_circle image add_circle crop photo_size_select_large help keyboard Gi…" at bounding box center [461, 136] width 923 height 216
drag, startPoint x: 78, startPoint y: 280, endPoint x: 156, endPoint y: 249, distance: 85.0
click at [66, 276] on div "Frame 1 Duration 40 ms 10 20 30 40 50 60 70 80 90 100 110 120 130 140 150 Jag h…" at bounding box center [461, 268] width 923 height 38
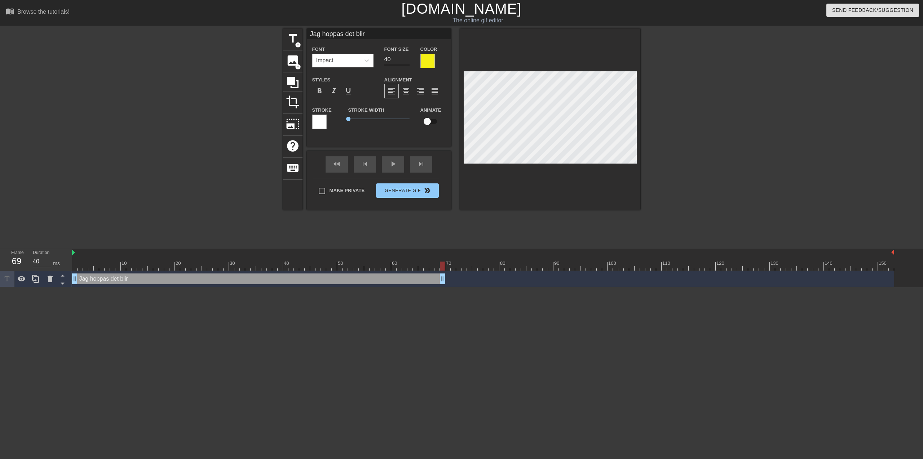
drag, startPoint x: 889, startPoint y: 278, endPoint x: 439, endPoint y: 257, distance: 450.4
click at [439, 257] on div "10 20 30 40 50 60 70 80 90 100 110 120 130 140 150 Jag hoppas det blir drag_han…" at bounding box center [497, 268] width 851 height 38
click at [578, 287] on html "menu_book Browse the tutorials! [DOMAIN_NAME] The online gif editor Send Feedba…" at bounding box center [461, 143] width 923 height 287
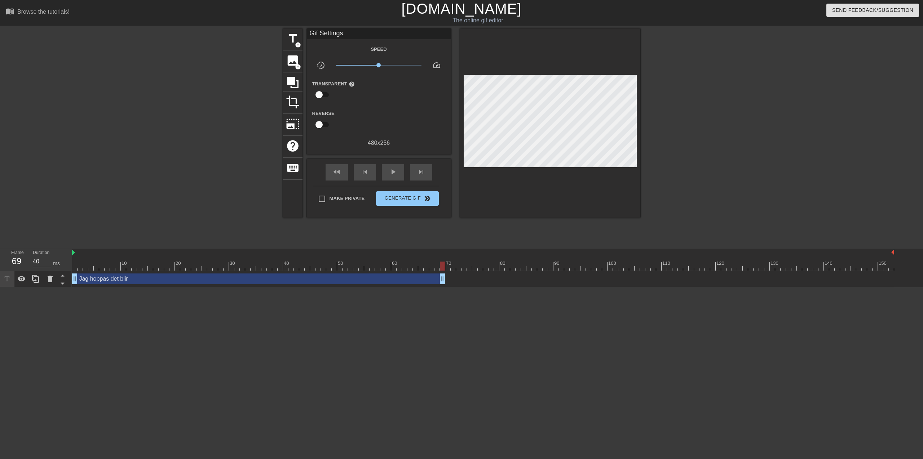
click at [456, 282] on div "Jag hoppas det blir drag_handle drag_handle" at bounding box center [483, 279] width 822 height 11
click at [294, 39] on span "title" at bounding box center [293, 39] width 14 height 14
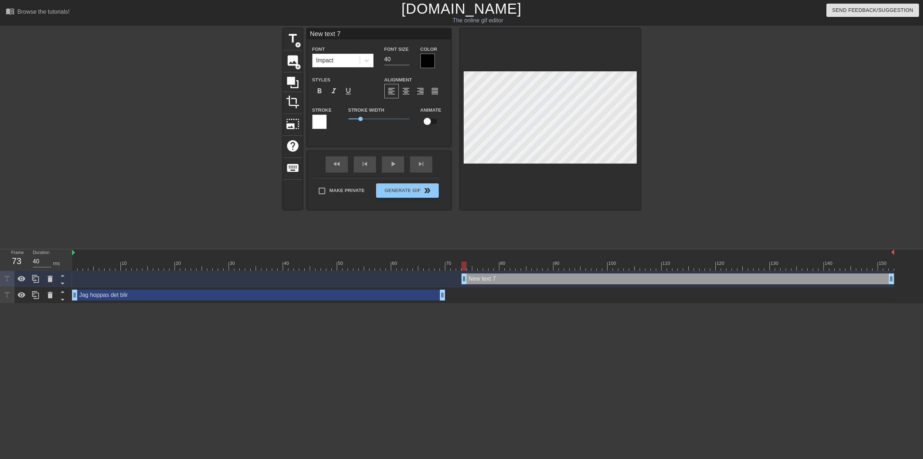
drag, startPoint x: 442, startPoint y: 279, endPoint x: 462, endPoint y: 271, distance: 21.8
click at [462, 271] on div "10 20 30 40 50 60 70 80 90 100 110 120 130 140 150 New text 7 drag_handle drag_…" at bounding box center [497, 276] width 851 height 54
drag, startPoint x: 441, startPoint y: 296, endPoint x: 436, endPoint y: 297, distance: 5.5
drag, startPoint x: 891, startPoint y: 279, endPoint x: 712, endPoint y: 285, distance: 178.9
click at [712, 285] on div "New text 7 drag_handle drag_handle" at bounding box center [483, 279] width 822 height 16
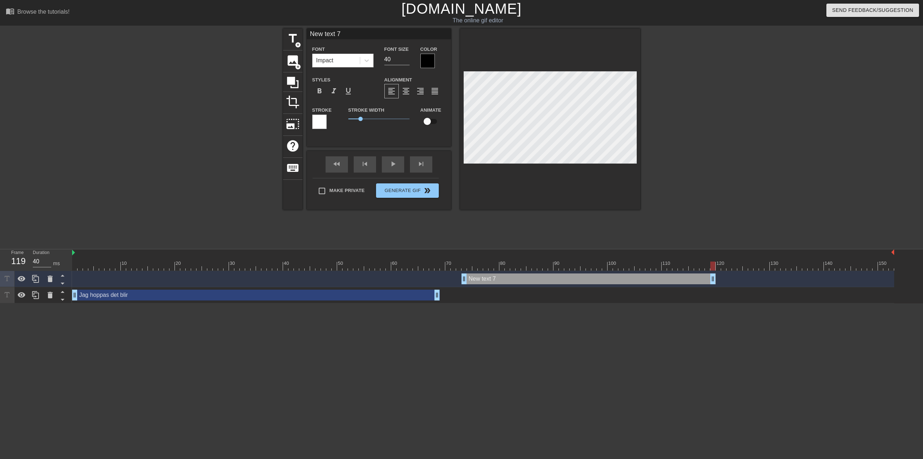
scroll to position [1, 2]
type input "G"
type textarea "G"
type input "Ga"
type textarea "Ga"
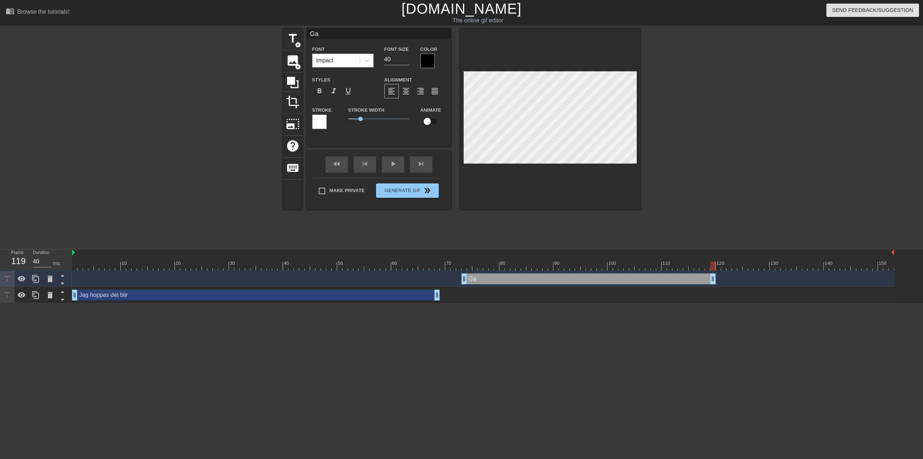
type input "Gam"
type textarea "Gam"
type input "Ga"
type textarea "Ga"
type input "G"
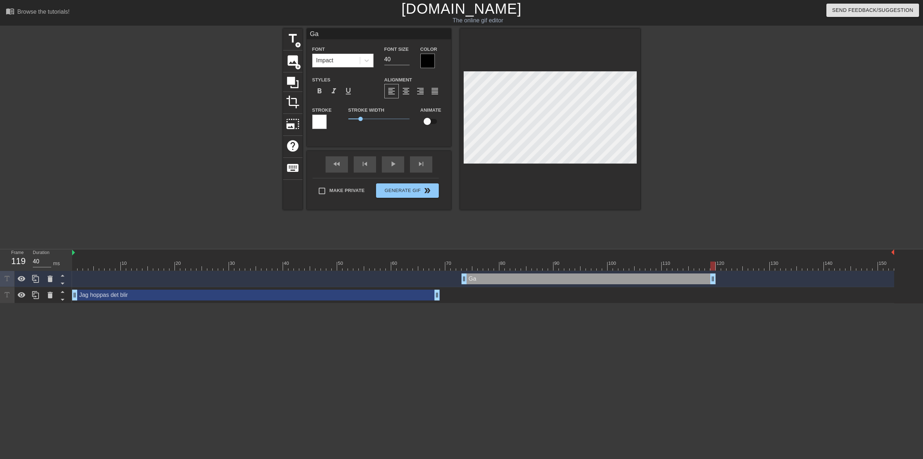
type textarea "G"
type input "g"
type textarea "g"
type input "ga"
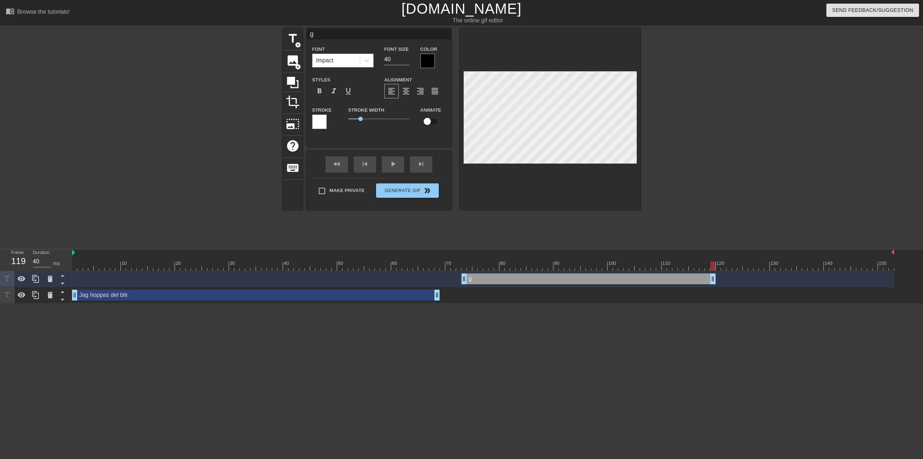
type textarea "ga"
type input "gam"
type textarea "gam"
type input "gami"
type textarea "gami"
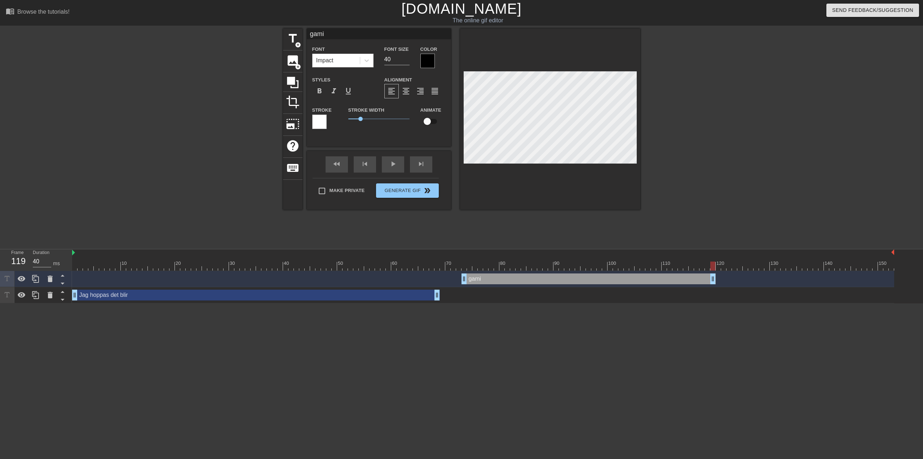
type input "gamin"
type textarea "gamin"
type input "gaming"
type textarea "gaming"
type input "gaming"
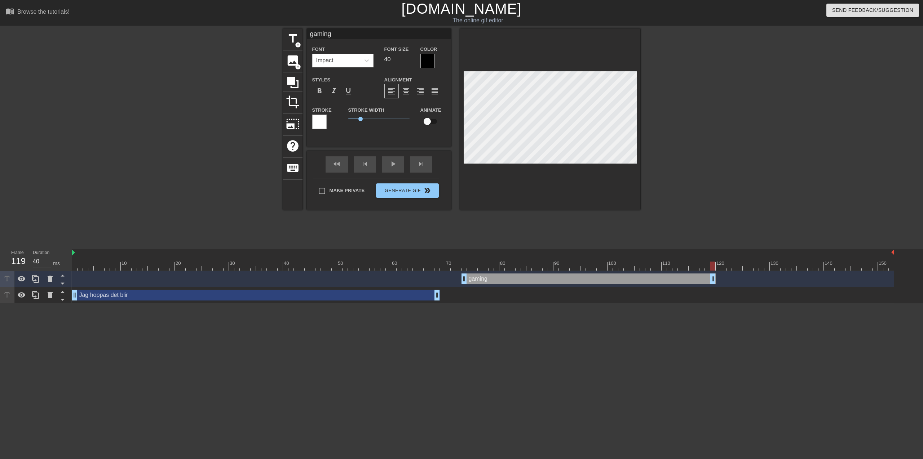
type textarea "gaming"
type input "gaming i"
type textarea "gaming i"
type input "gaming id"
type textarea "gaming id"
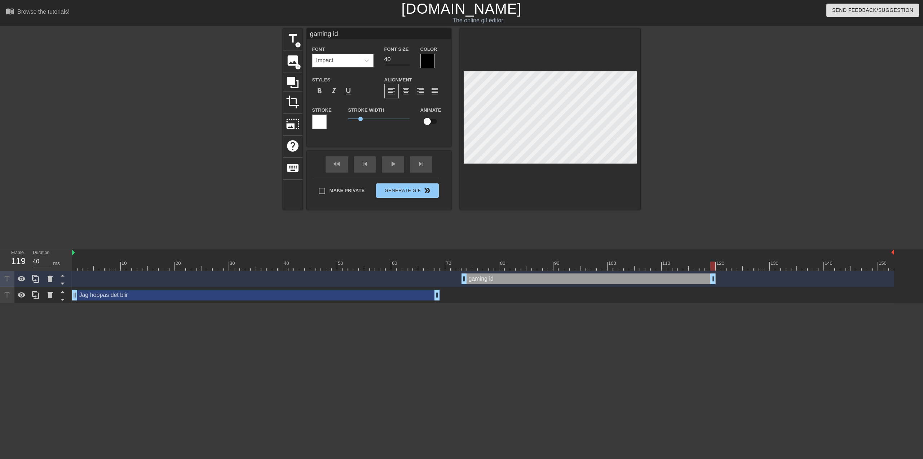
scroll to position [1, 2]
type input "gaming [PERSON_NAME]"
type textarea "gaming [PERSON_NAME]"
type input "gaming idag"
type textarea "gaming idag"
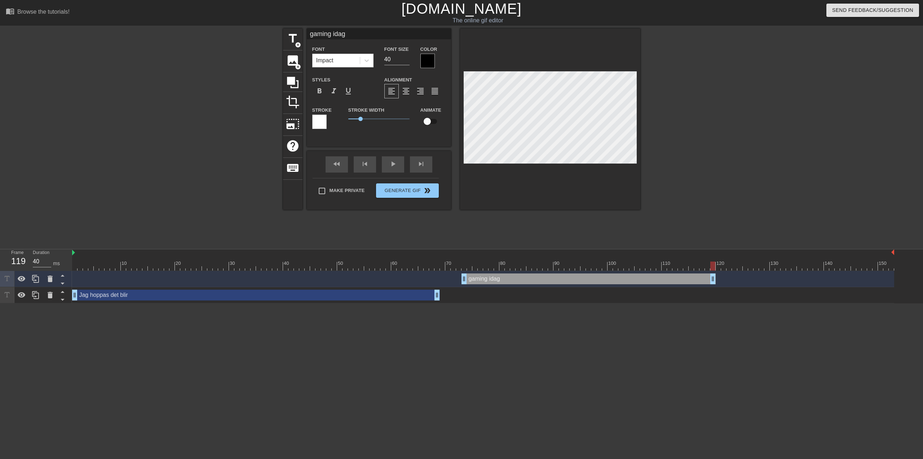
type input "gaming [PERSON_NAME]"
type textarea "gaming [PERSON_NAME]"
type input "gaming id"
type textarea "gaming id"
type input "gaming i"
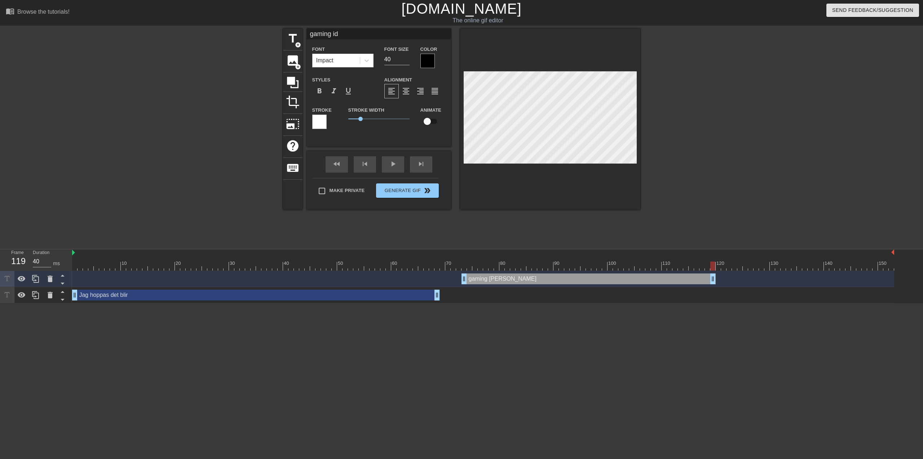
type textarea "gaming i"
type input "gaming"
type textarea "gaming"
type input "gaming i"
type textarea "gaming i"
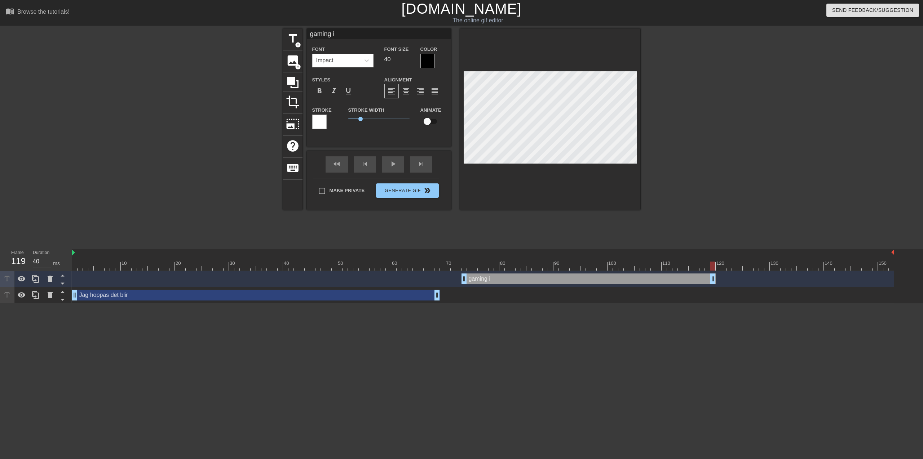
type input "gaming iv"
type textarea "gaming iv"
type input "gaming i"
type textarea "gaming i"
type input "gaming ik"
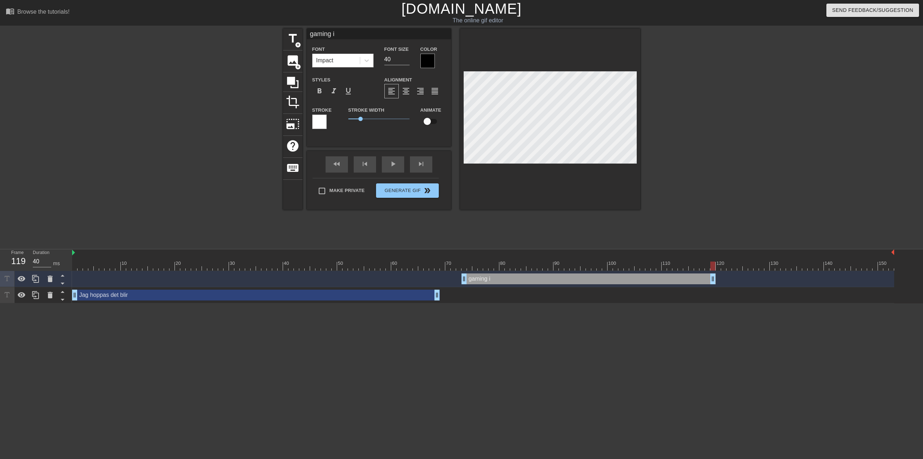
type textarea "gaming ik"
type input "gaming ikv"
type textarea "gaming ikv"
type input "gaming ikvä"
type textarea "gaming ikvä"
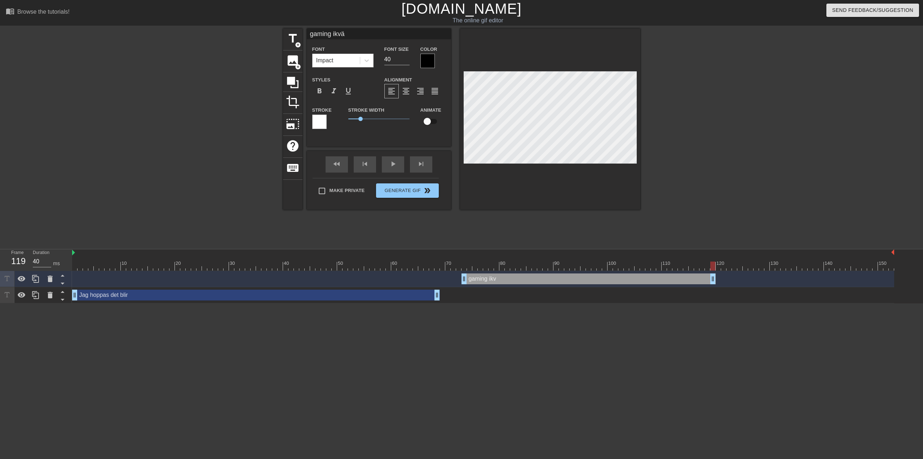
scroll to position [1, 2]
type input "gaming ikväl"
type textarea "gaming ikväl"
type input "gaming ikväll"
type textarea "gaming ikväll"
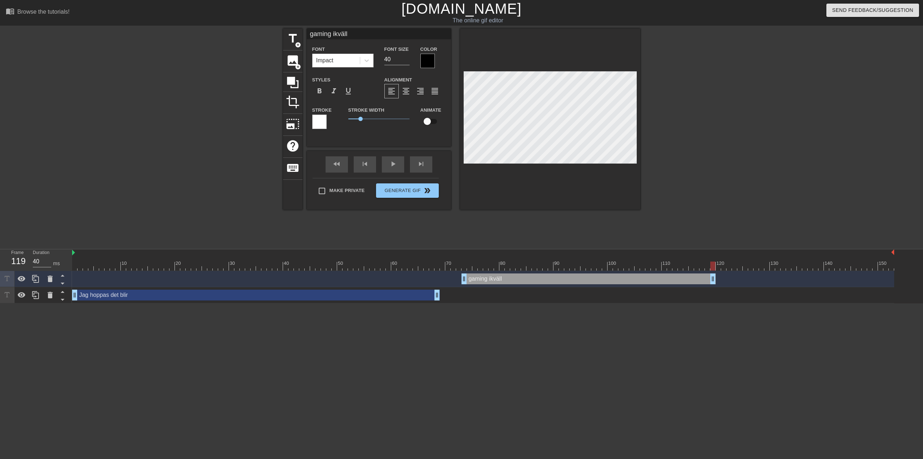
type input "gaming ikväll"
type textarea "gaming ikväll"
type input "gaming ikväll p"
type textarea "gaming ikväll p"
type input "gaming ikväll pe"
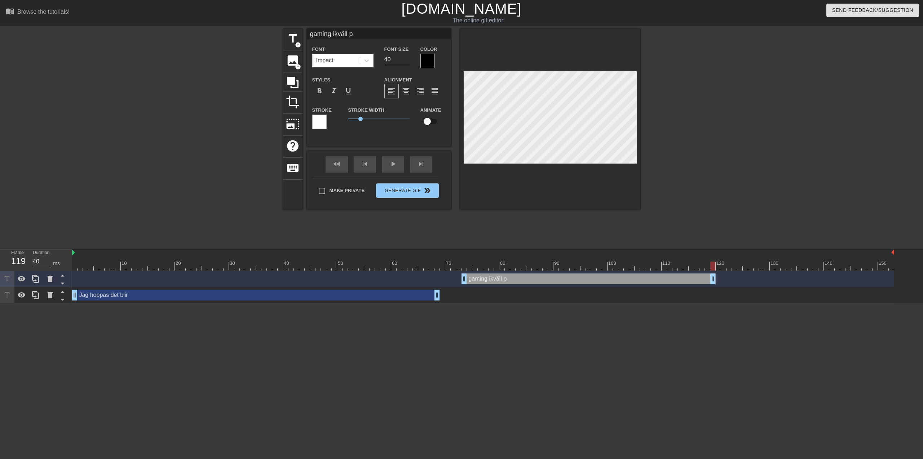
type textarea "gaming ikväll pe"
type input "gaming ikväll pet"
type textarea "gaming ikväll pet"
type input "gaming ikväll [PERSON_NAME]"
type textarea "gaming ikväll [PERSON_NAME]"
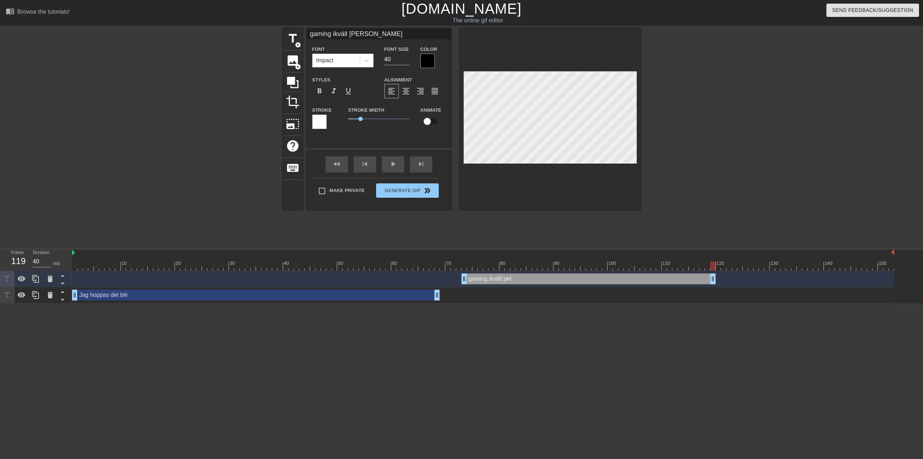
scroll to position [1, 3]
type input "gaming ikväll [PERSON_NAME]"
type textarea "gaming ikväll [PERSON_NAME]"
type input "gaming ikväll [PERSON_NAME]"
type textarea "gaming ikväll [PERSON_NAME]"
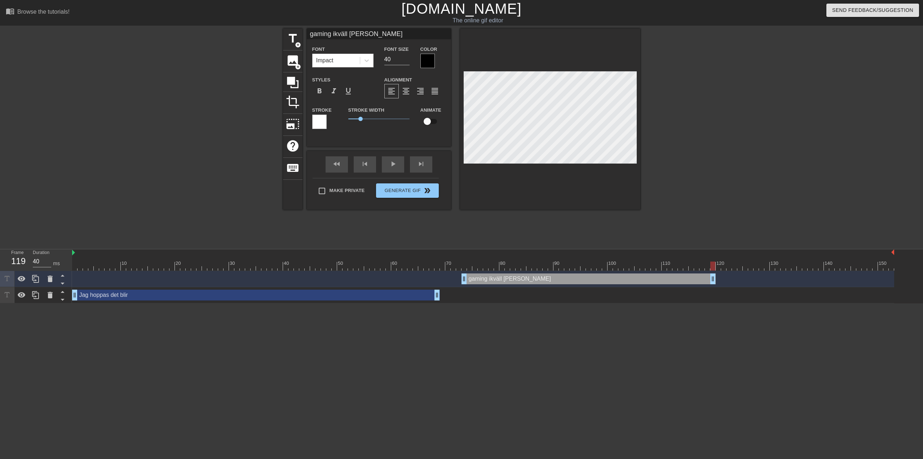
type input "gaming ikväll pet"
type textarea "gaming ikväll pet"
type input "gaming ikväll pe"
type textarea "gaming ikväll pe"
type input "gaming ikväll p"
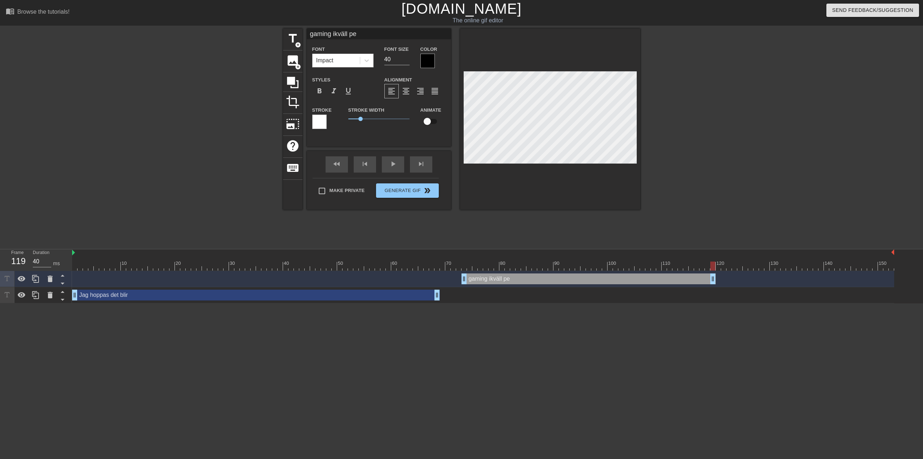
type textarea "gaming ikväll p"
type input "gaming ikväll"
type textarea "gaming ikväll"
type input "gaming ikväll P"
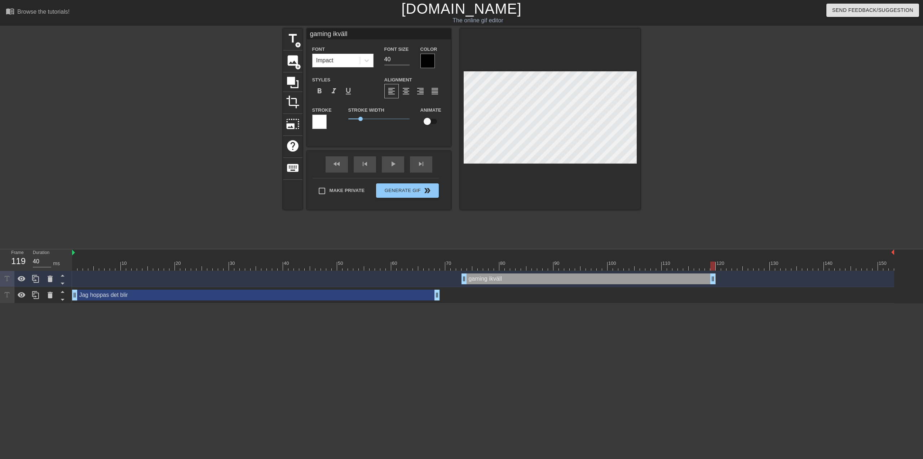
type textarea "gaming ikväll P"
type input "gaming ikväll PE"
type textarea "gaming ikväll PE"
type input "gaming ikväll P"
type textarea "gaming ikväll P"
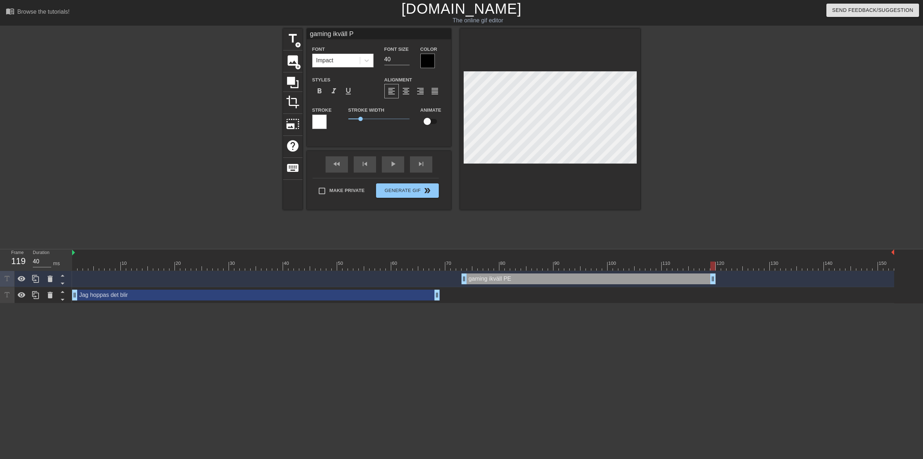
type input "gaming ikväll Pe"
type textarea "gaming ikväll Pe"
type input "gaming ikväll Pet"
type textarea "gaming ikväll Pet"
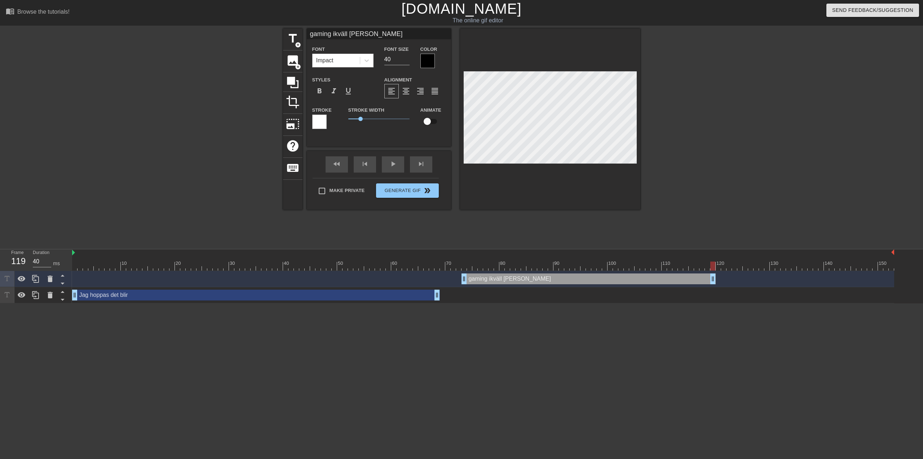
click at [425, 57] on div at bounding box center [427, 61] width 14 height 14
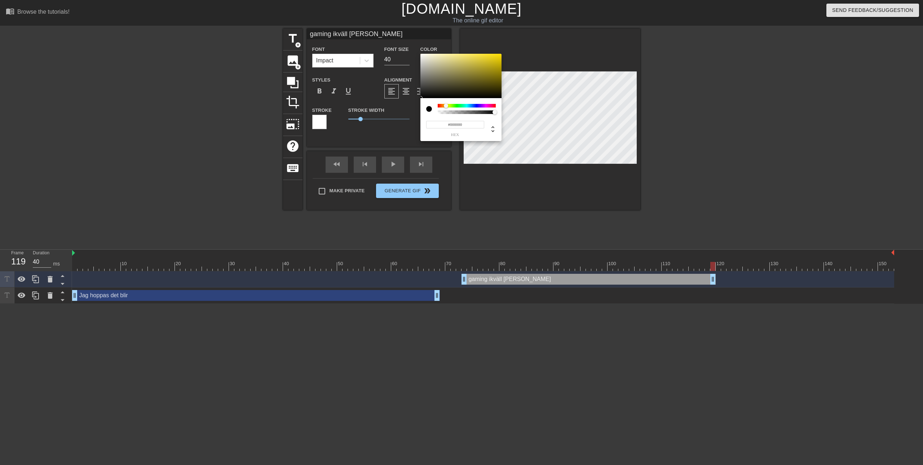
click at [446, 104] on div at bounding box center [467, 106] width 58 height 4
drag, startPoint x: 492, startPoint y: 58, endPoint x: 491, endPoint y: 46, distance: 11.9
click at [491, 46] on div "#FFDA20 hex" at bounding box center [461, 232] width 923 height 465
click at [491, 56] on div at bounding box center [491, 56] width 4 height 4
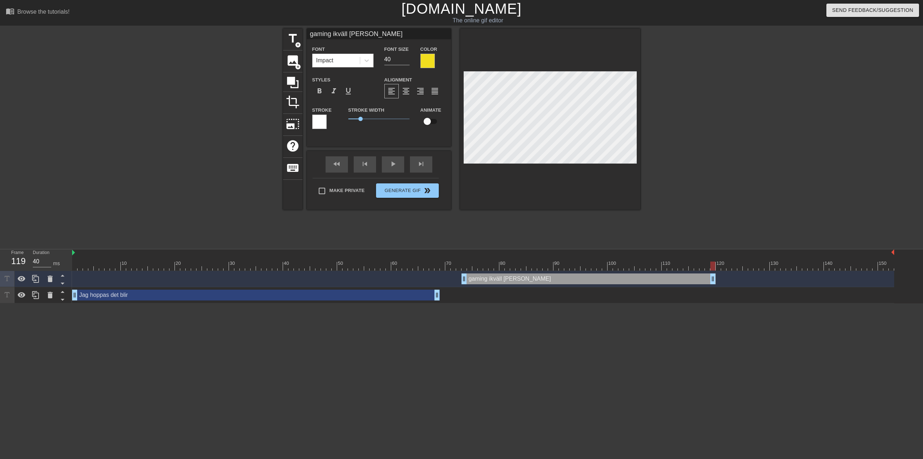
scroll to position [1, 3]
drag, startPoint x: 359, startPoint y: 117, endPoint x: 345, endPoint y: 116, distance: 13.7
click at [345, 116] on div "Stroke Width 0" at bounding box center [379, 121] width 72 height 30
click at [738, 136] on div at bounding box center [703, 136] width 108 height 216
click at [719, 182] on div at bounding box center [703, 136] width 108 height 216
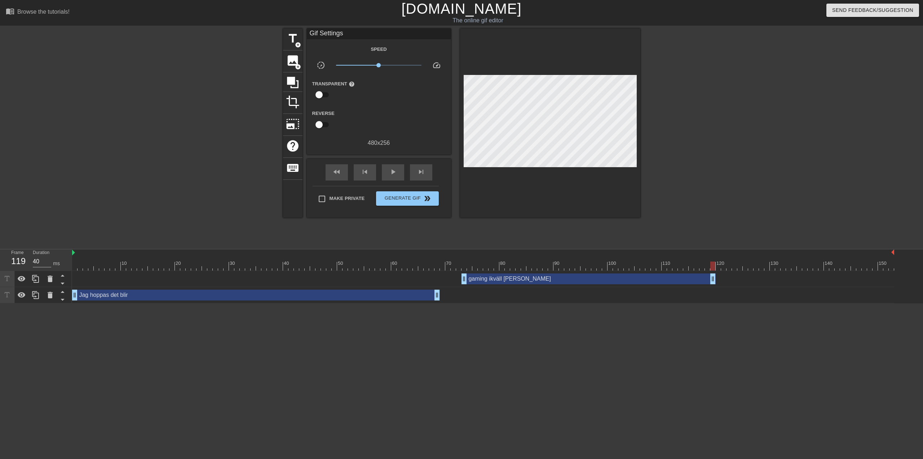
click at [744, 296] on div "Jag hoppas det blir drag_handle drag_handle" at bounding box center [483, 295] width 822 height 11
click at [584, 304] on html "menu_book Browse the tutorials! [DOMAIN_NAME] The online gif editor Send Feedba…" at bounding box center [461, 152] width 923 height 304
click at [74, 253] on img at bounding box center [73, 253] width 3 height 6
drag, startPoint x: 76, startPoint y: 263, endPoint x: 80, endPoint y: 248, distance: 16.0
click at [80, 248] on div "menu_book Browse the tutorials! [DOMAIN_NAME] The online gif editor Send Feedba…" at bounding box center [461, 152] width 923 height 304
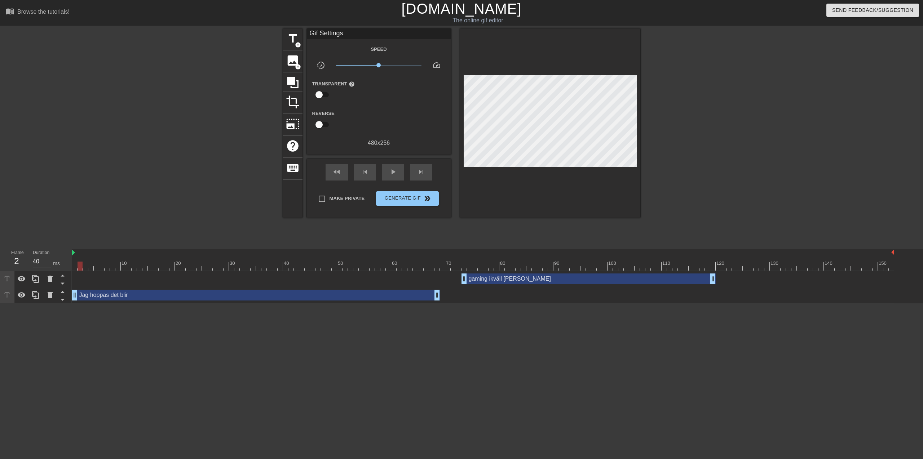
click at [253, 290] on div "Jag hoppas det blir drag_handle drag_handle" at bounding box center [256, 295] width 368 height 11
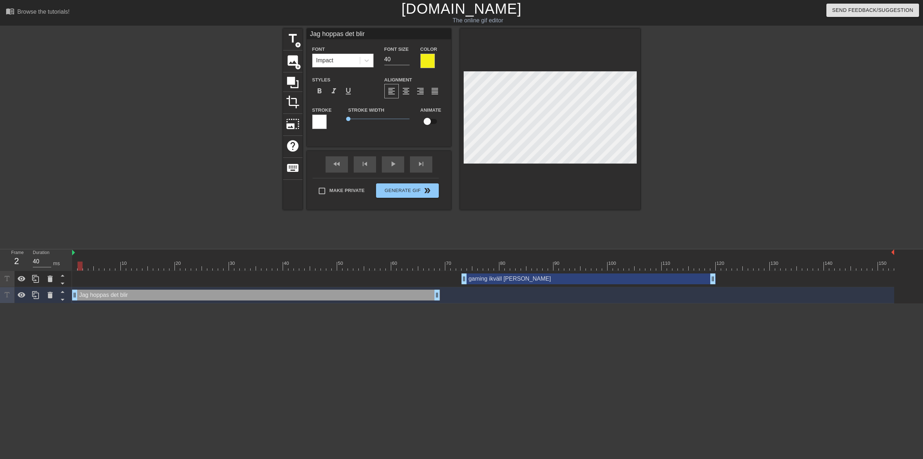
click at [503, 282] on div "gaming ikväll [PERSON_NAME] drag_handle drag_handle" at bounding box center [588, 279] width 254 height 11
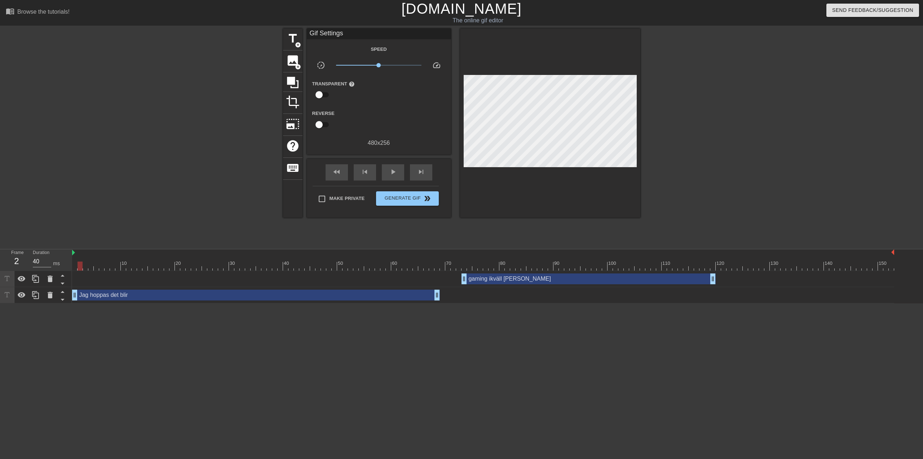
click at [480, 295] on div "Jag hoppas det blir drag_handle drag_handle" at bounding box center [483, 295] width 822 height 11
click at [474, 260] on div at bounding box center [474, 261] width 5 height 9
click at [525, 234] on div "title add_circle image add_circle crop photo_size_select_large help keyboard Gi…" at bounding box center [461, 136] width 357 height 216
click at [291, 104] on span "crop" at bounding box center [293, 102] width 14 height 14
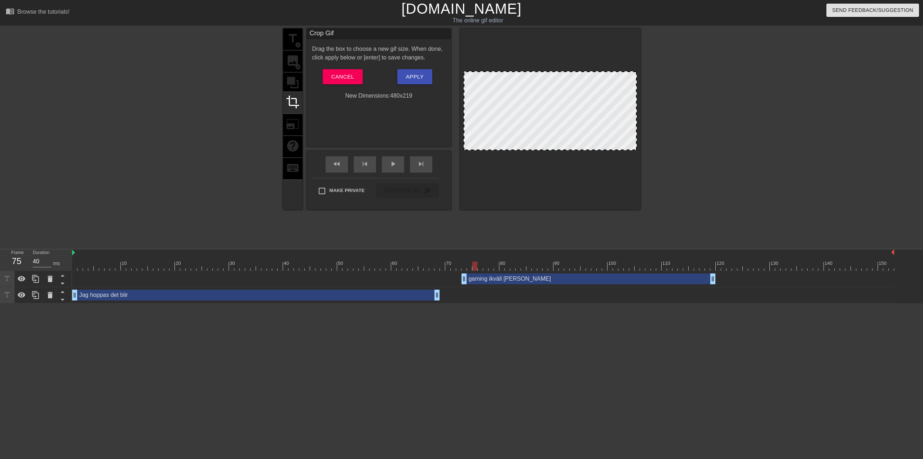
drag, startPoint x: 503, startPoint y: 163, endPoint x: 507, endPoint y: 149, distance: 13.7
click at [415, 76] on span "Apply" at bounding box center [415, 76] width 18 height 9
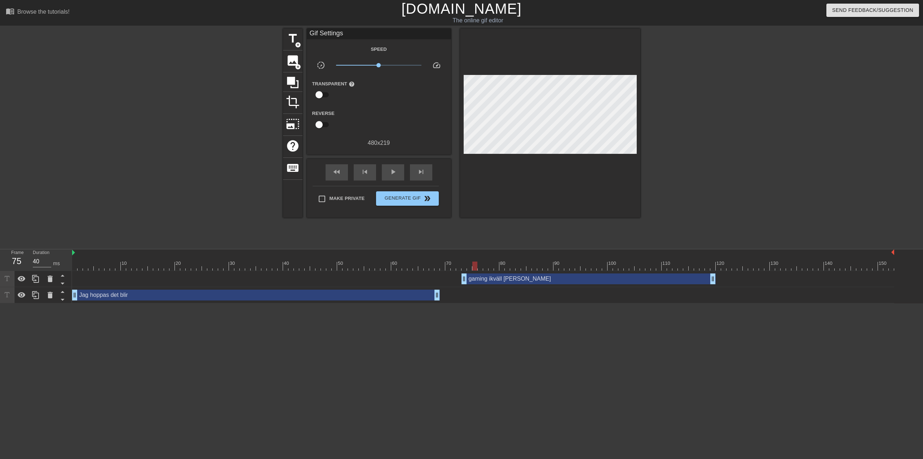
click at [79, 265] on div at bounding box center [483, 266] width 822 height 9
drag, startPoint x: 78, startPoint y: 265, endPoint x: 578, endPoint y: 242, distance: 501.0
click at [578, 242] on div "menu_book Browse the tutorials! [DOMAIN_NAME] The online gif editor Send Feedba…" at bounding box center [461, 152] width 923 height 304
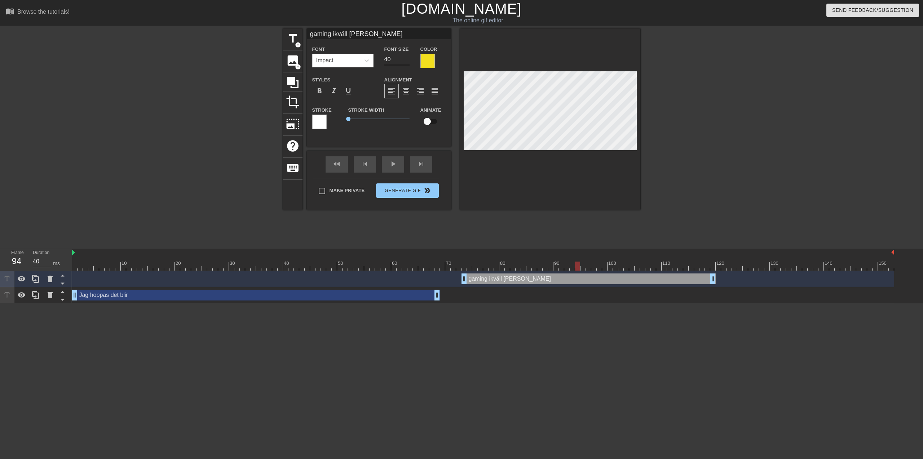
click at [361, 299] on div "Jag hoppas det blir drag_handle drag_handle" at bounding box center [256, 295] width 368 height 11
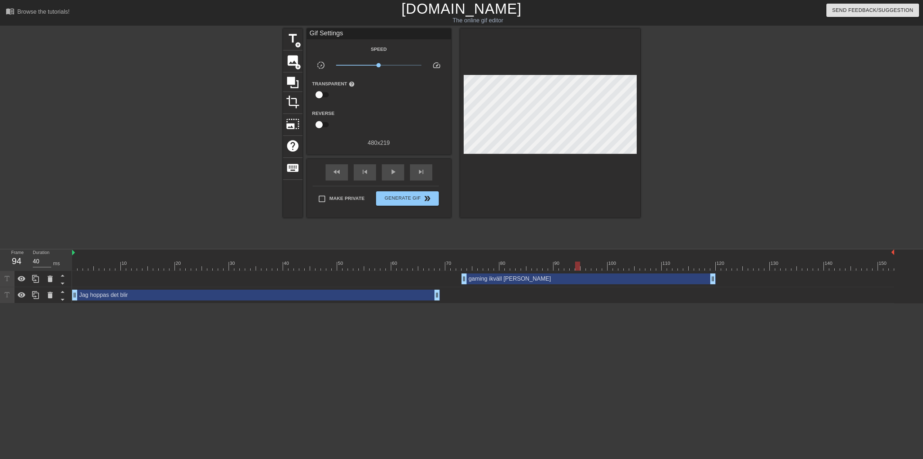
click at [381, 266] on div at bounding box center [483, 266] width 822 height 9
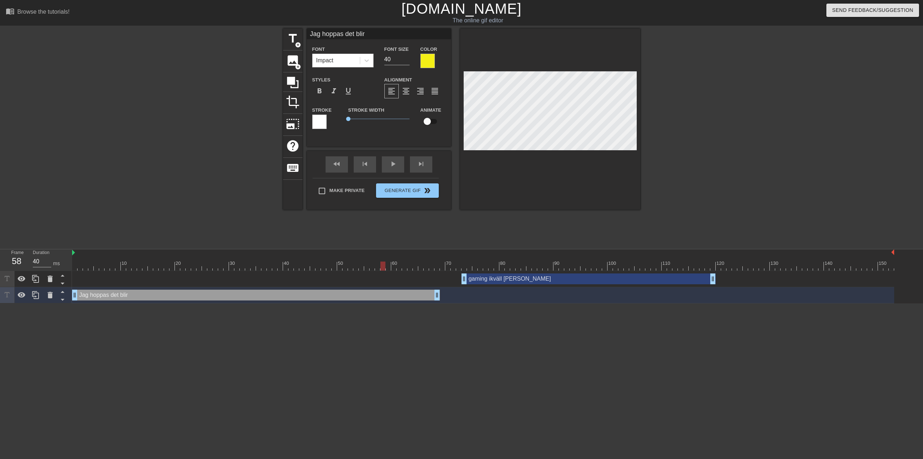
click at [553, 280] on div "gaming ikväll [PERSON_NAME] drag_handle drag_handle" at bounding box center [588, 279] width 254 height 11
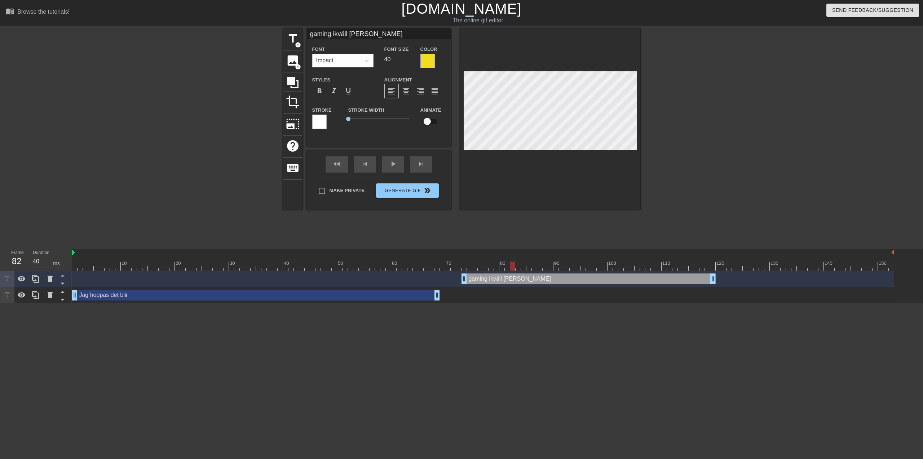
click at [512, 269] on div at bounding box center [483, 266] width 822 height 9
click at [429, 59] on div at bounding box center [427, 61] width 14 height 14
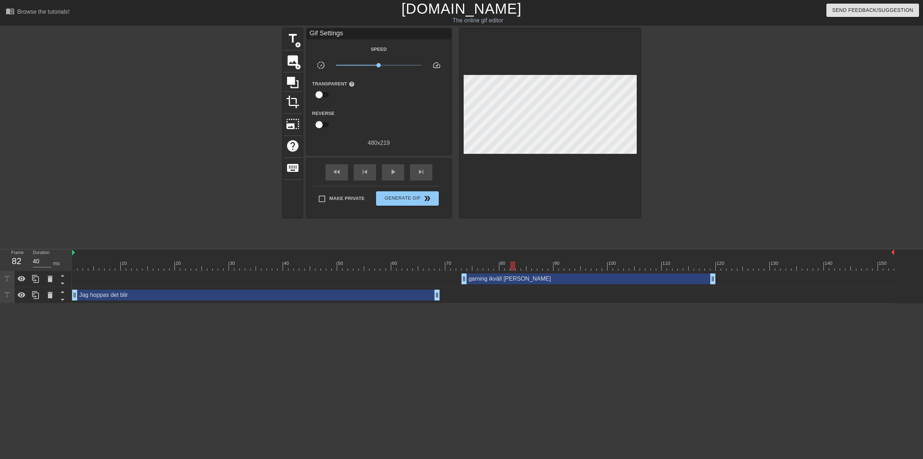
click at [341, 299] on div "Jag hoppas det blir drag_handle drag_handle" at bounding box center [256, 295] width 368 height 11
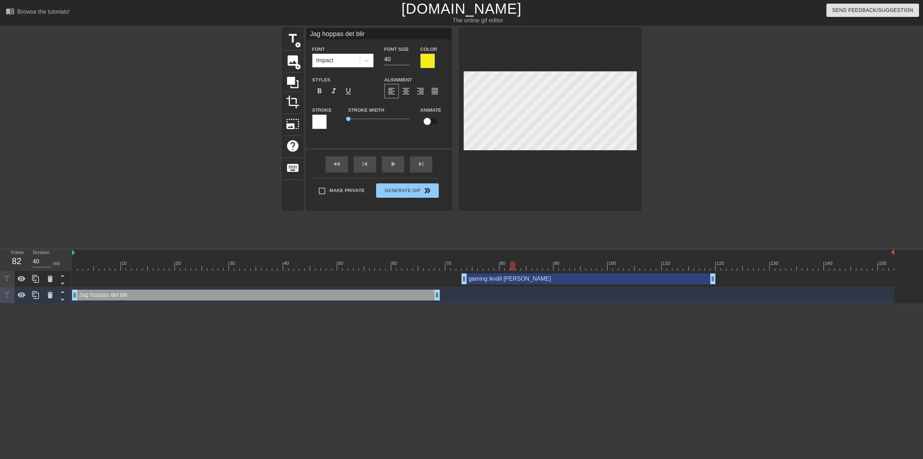
click at [378, 266] on div at bounding box center [483, 266] width 822 height 9
click at [432, 61] on div at bounding box center [427, 61] width 14 height 14
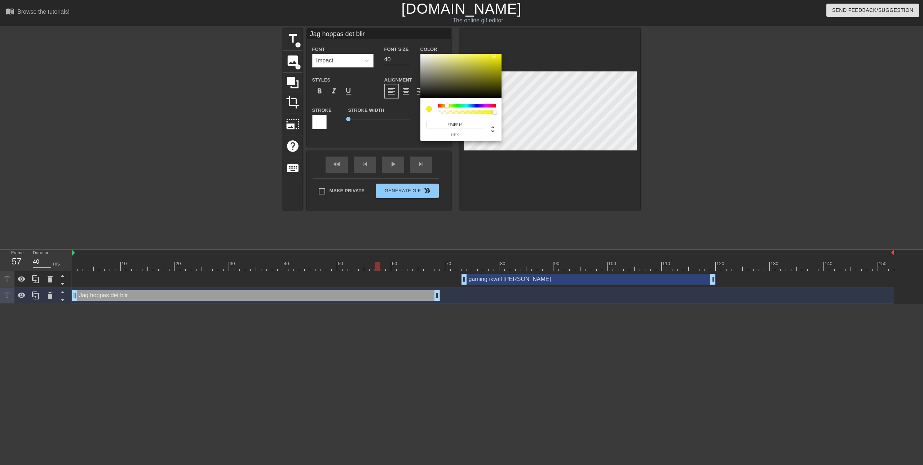
click at [463, 126] on input "#F4EF16" at bounding box center [455, 125] width 58 height 8
drag, startPoint x: 471, startPoint y: 124, endPoint x: 417, endPoint y: 120, distance: 54.6
click at [417, 120] on div "#F4EF16 hex" at bounding box center [461, 232] width 923 height 465
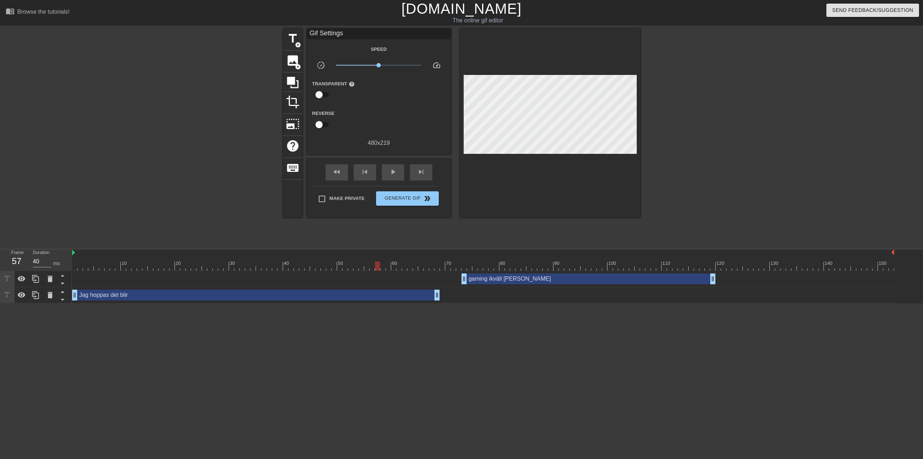
click at [550, 275] on div "gaming ikväll [PERSON_NAME] drag_handle drag_handle" at bounding box center [588, 279] width 254 height 11
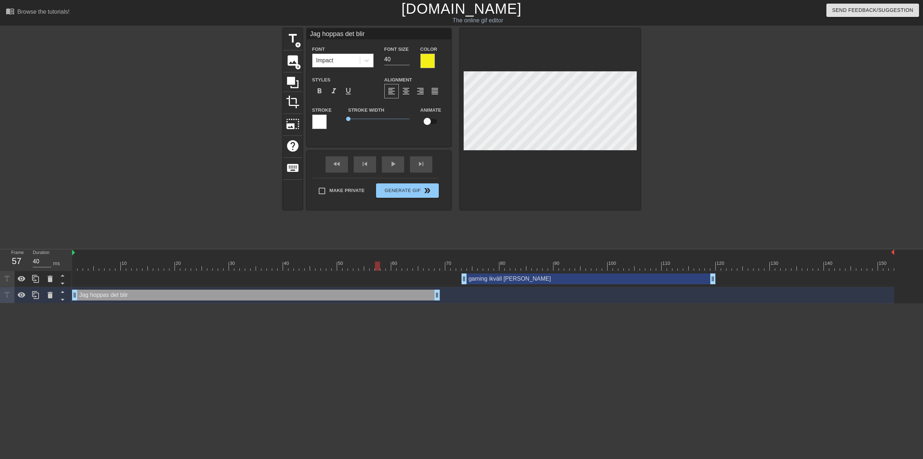
scroll to position [1, 2]
click at [538, 266] on div at bounding box center [483, 266] width 822 height 9
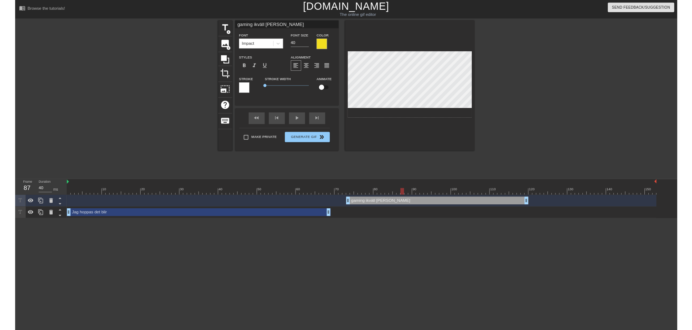
scroll to position [1, 2]
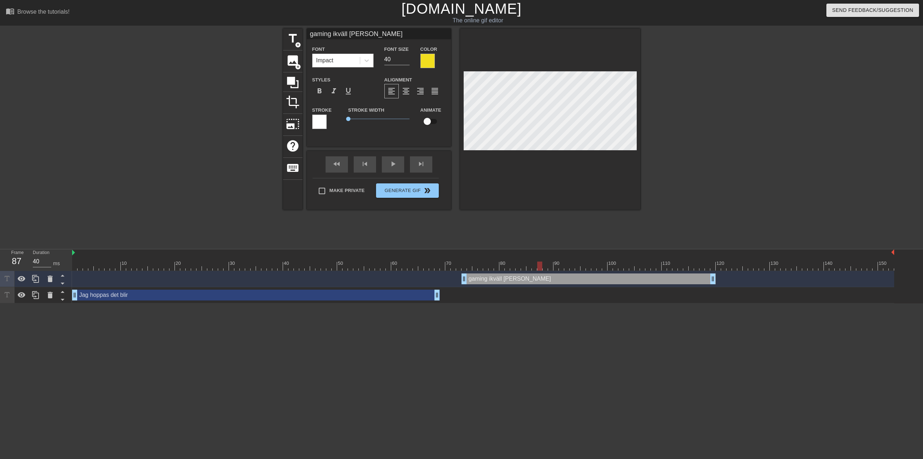
click at [427, 59] on div at bounding box center [427, 61] width 14 height 14
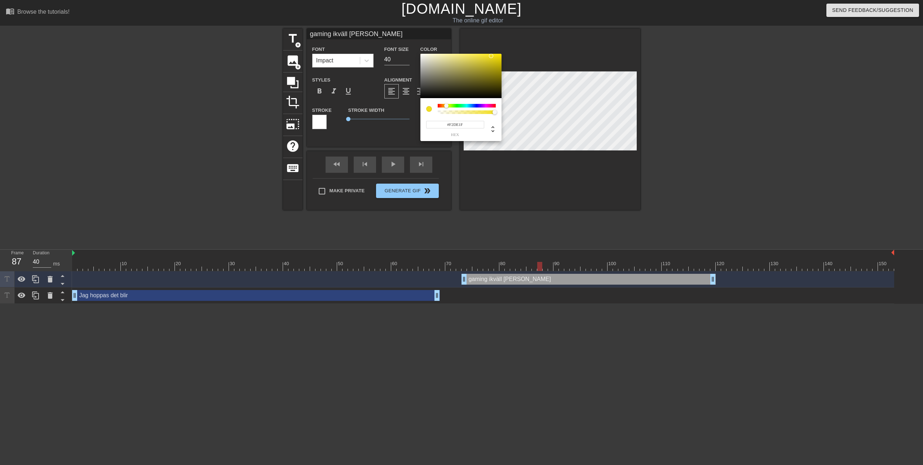
drag, startPoint x: 470, startPoint y: 123, endPoint x: 423, endPoint y: 119, distance: 47.8
click at [423, 119] on div "#F2DE1F hex" at bounding box center [460, 119] width 81 height 43
paste input "4EF16"
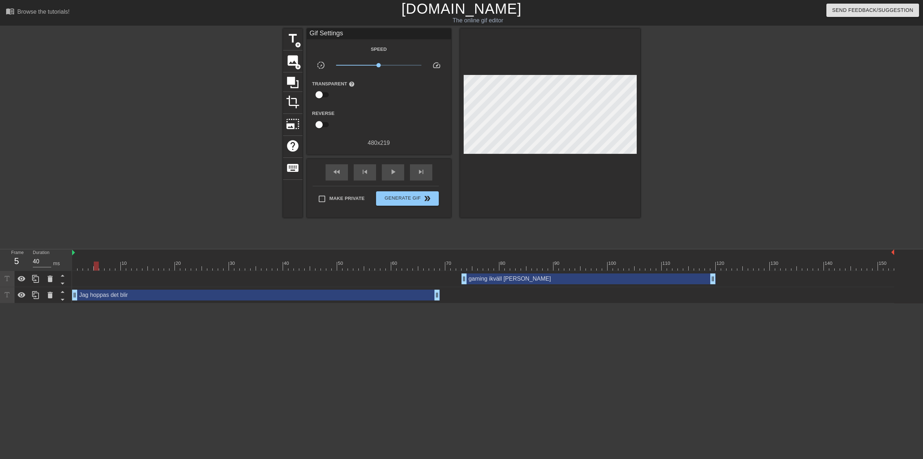
drag, startPoint x: 542, startPoint y: 267, endPoint x: 99, endPoint y: 253, distance: 442.6
click at [99, 253] on div "10 20 30 40 50 60 70 80 90 100 110 120 130 140 150" at bounding box center [483, 259] width 822 height 21
click at [416, 199] on span "Generate Gif double_arrow" at bounding box center [407, 198] width 57 height 9
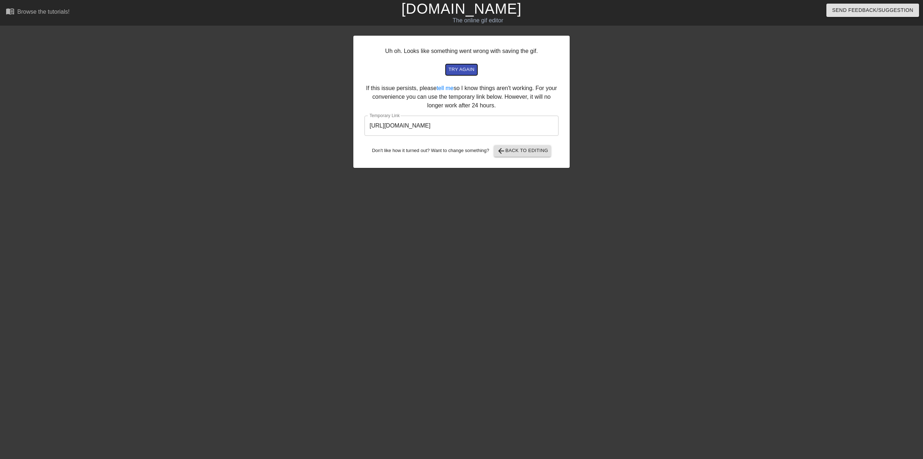
click at [468, 71] on span "try again" at bounding box center [462, 70] width 26 height 8
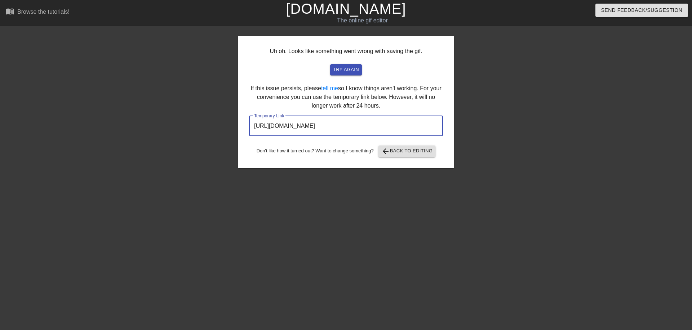
click at [419, 127] on input "[URL][DOMAIN_NAME]" at bounding box center [346, 126] width 194 height 20
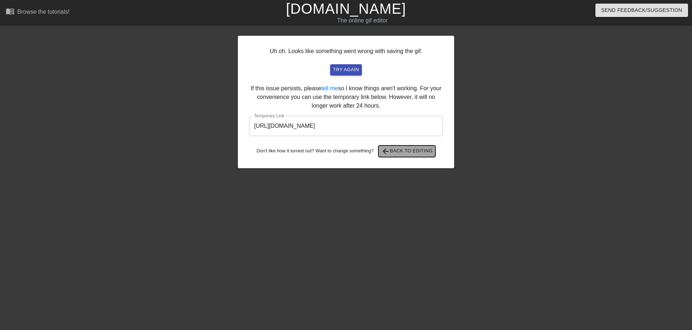
click at [419, 153] on span "arrow_back Back to Editing" at bounding box center [407, 151] width 52 height 9
